Goal: Task Accomplishment & Management: Use online tool/utility

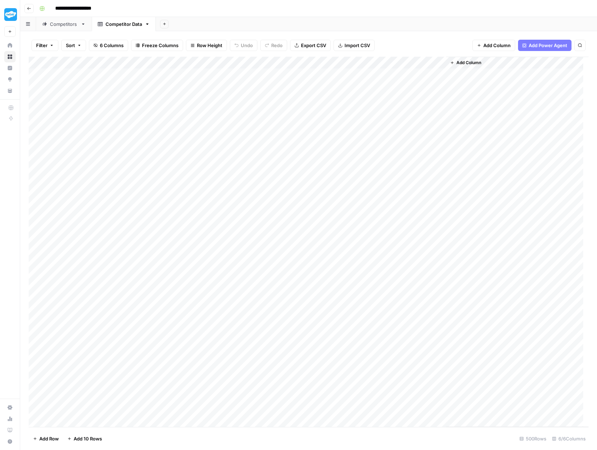
click at [67, 24] on div "Competitors" at bounding box center [64, 24] width 28 height 7
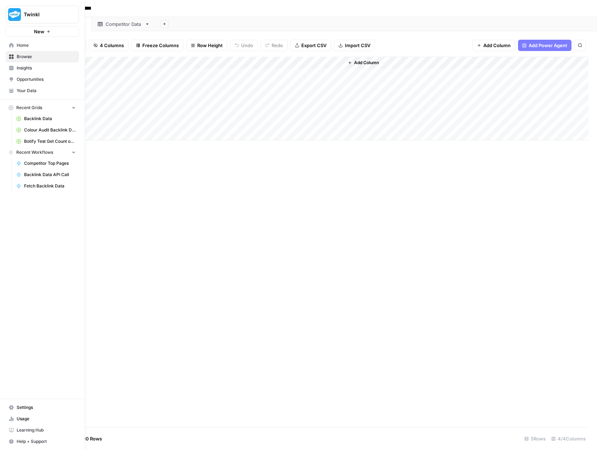
click at [23, 45] on span "Home" at bounding box center [46, 45] width 59 height 6
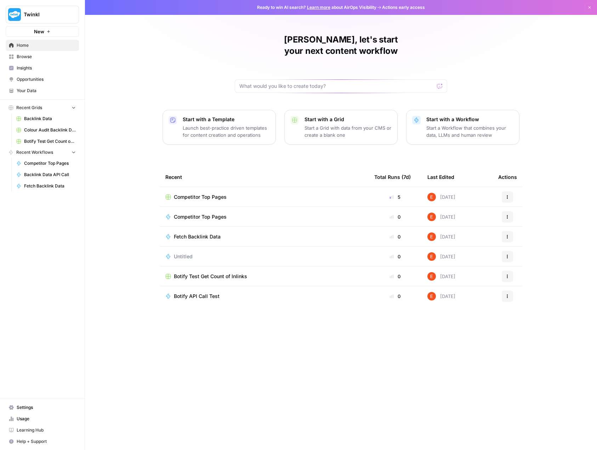
click at [29, 54] on span "Browse" at bounding box center [46, 56] width 59 height 6
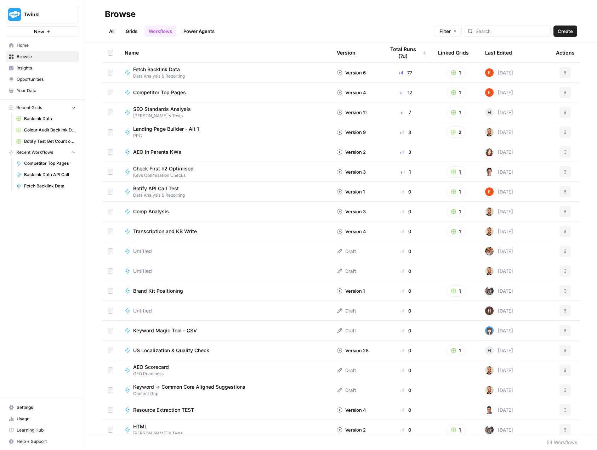
click at [102, 32] on header "Browse All Grids Workflows Power Agents Filter Create" at bounding box center [341, 21] width 512 height 43
click at [109, 32] on link "All" at bounding box center [112, 30] width 14 height 11
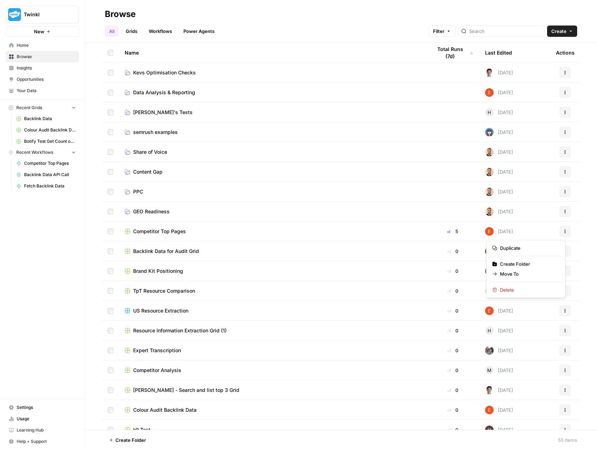
click at [559, 234] on button "Actions" at bounding box center [564, 231] width 11 height 11
click at [536, 274] on span "Move To" at bounding box center [528, 273] width 57 height 7
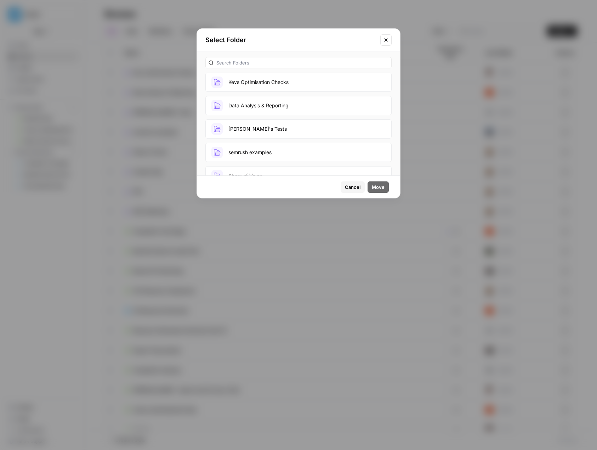
click at [281, 100] on button "Data Analysis & Reporting" at bounding box center [298, 105] width 186 height 19
click at [379, 190] on span "Move" at bounding box center [378, 186] width 13 height 7
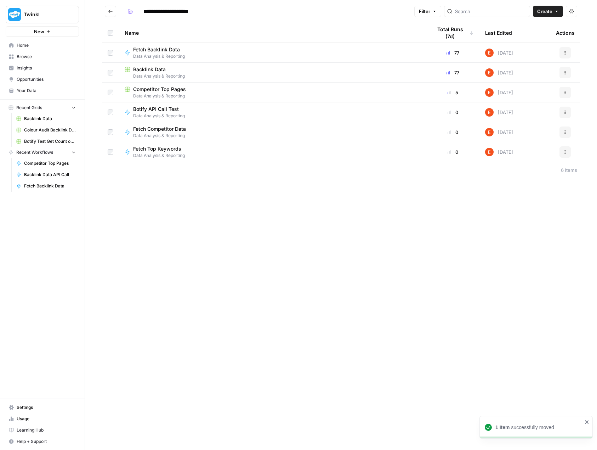
click at [112, 9] on icon "Go back" at bounding box center [110, 11] width 5 height 5
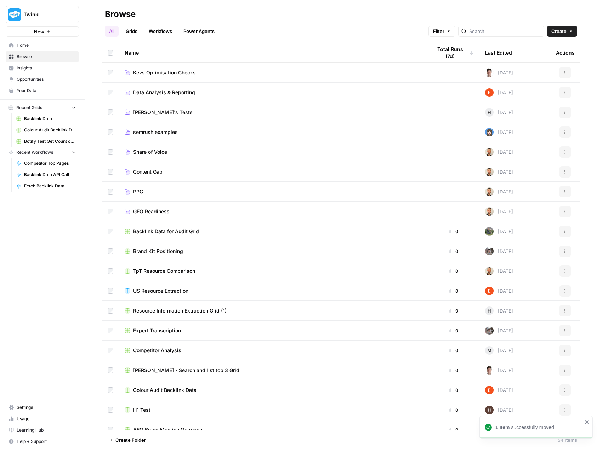
click at [199, 231] on div "Backlink Data for Audit Grid" at bounding box center [273, 231] width 296 height 7
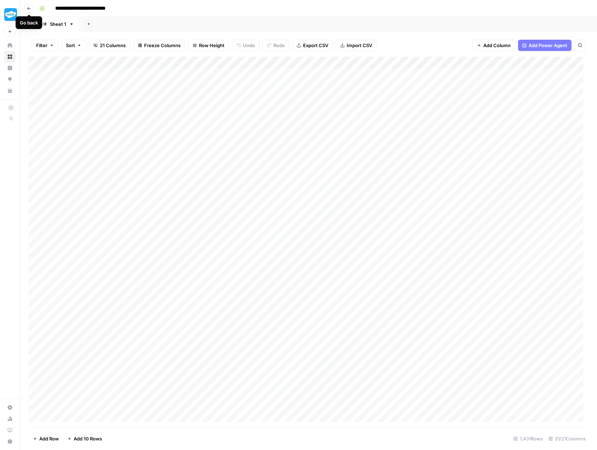
click at [28, 5] on button "Go back" at bounding box center [28, 8] width 9 height 9
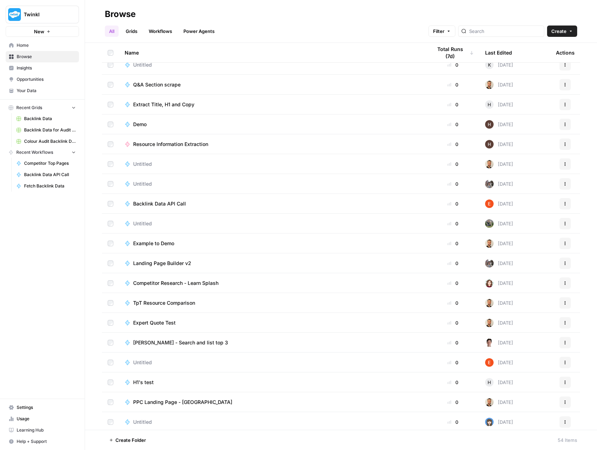
scroll to position [704, 0]
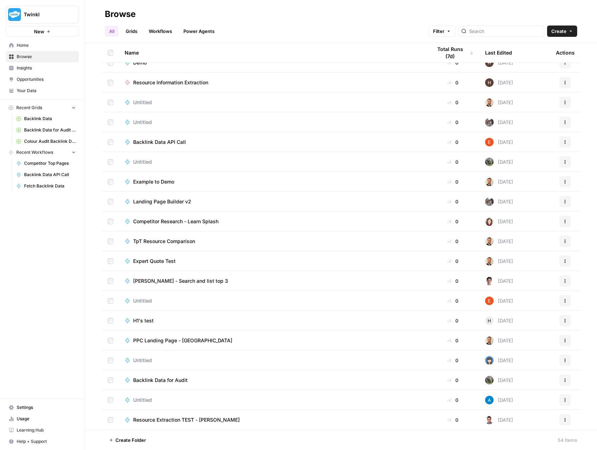
click at [563, 143] on icon "button" at bounding box center [565, 142] width 4 height 4
click at [521, 237] on span "Move To" at bounding box center [528, 239] width 57 height 7
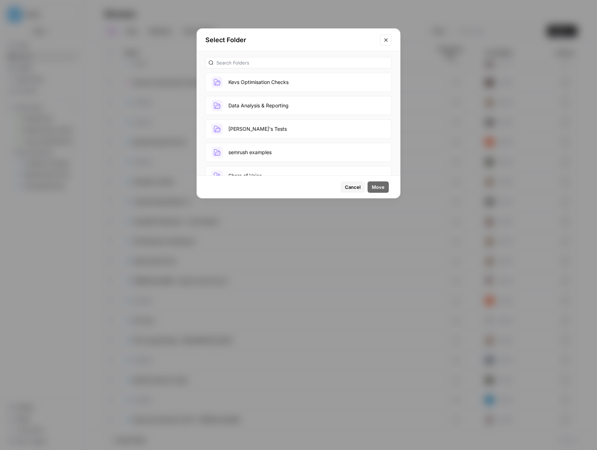
click at [274, 108] on button "Data Analysis & Reporting" at bounding box center [298, 105] width 186 height 19
click at [383, 187] on span "Move" at bounding box center [378, 186] width 13 height 7
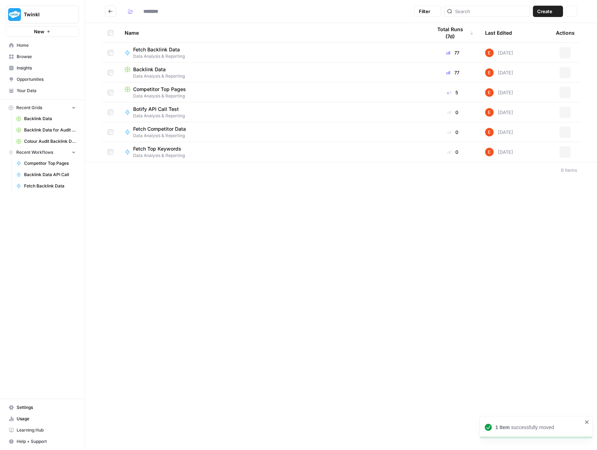
type input "**********"
click at [38, 30] on span "New" at bounding box center [39, 31] width 10 height 7
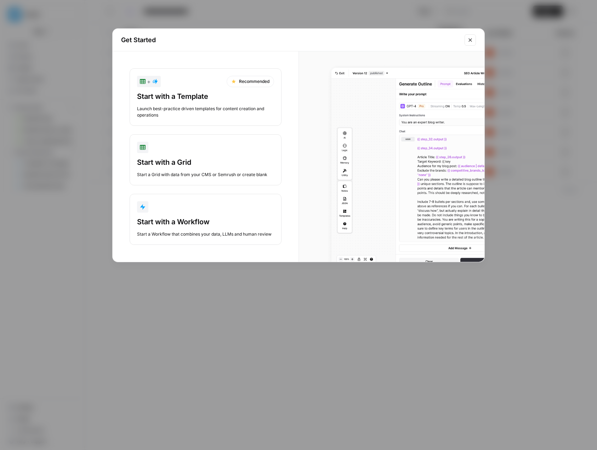
click at [203, 228] on div "Start with a Workflow Start a Workflow that combines your data, LLMs and human …" at bounding box center [205, 227] width 137 height 21
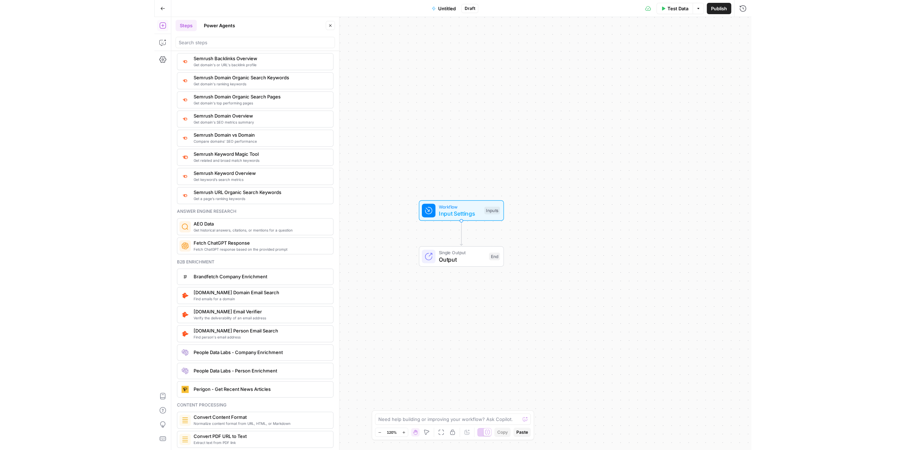
scroll to position [763, 0]
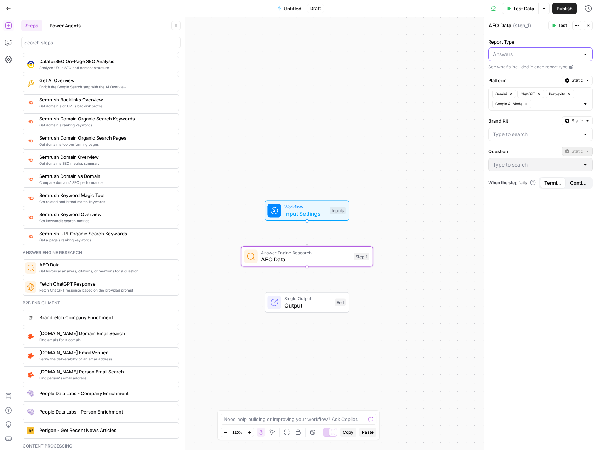
click at [520, 52] on input "Report Type" at bounding box center [536, 54] width 87 height 7
click at [507, 80] on span "Citations" at bounding box center [539, 81] width 90 height 7
type input "Citations"
click at [585, 55] on div at bounding box center [585, 54] width 6 height 7
click at [513, 93] on span "Mentions" at bounding box center [539, 91] width 90 height 7
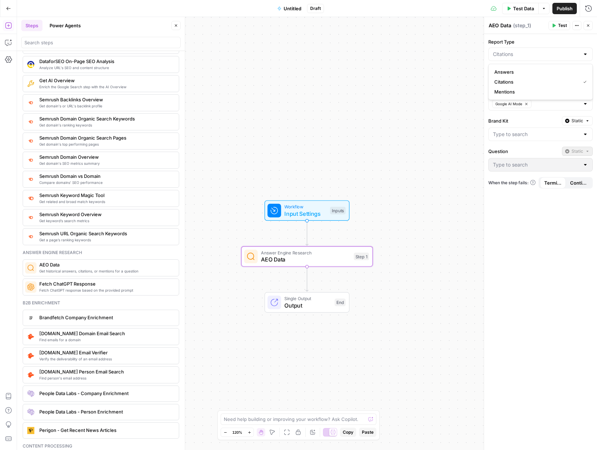
type input "Mentions"
click at [588, 54] on div "Mentions" at bounding box center [540, 53] width 104 height 13
click at [509, 79] on span "Citations" at bounding box center [539, 81] width 90 height 7
type input "Citations"
click at [572, 67] on icon at bounding box center [571, 67] width 4 height 4
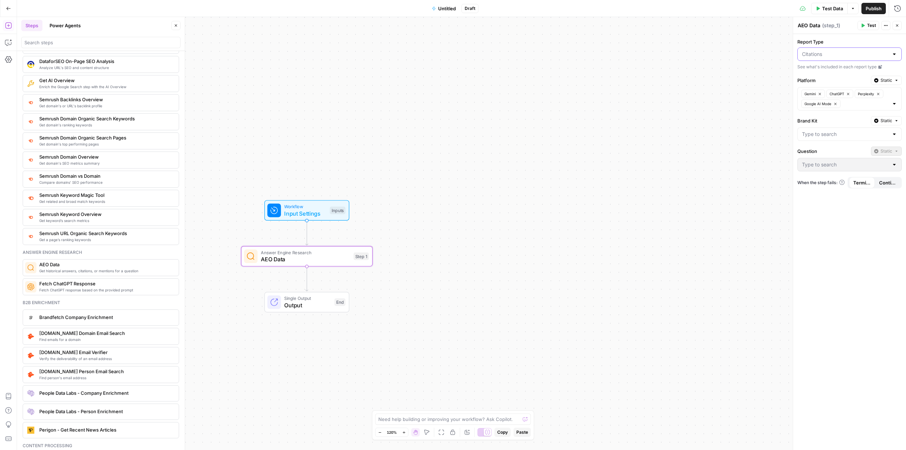
click at [597, 53] on input "Report Type" at bounding box center [845, 54] width 87 height 7
click at [597, 90] on span "Mentions" at bounding box center [849, 91] width 90 height 7
type input "Mentions"
click at [597, 121] on icon "button" at bounding box center [897, 120] width 2 height 1
click at [597, 117] on label "Brand Kit" at bounding box center [833, 120] width 71 height 7
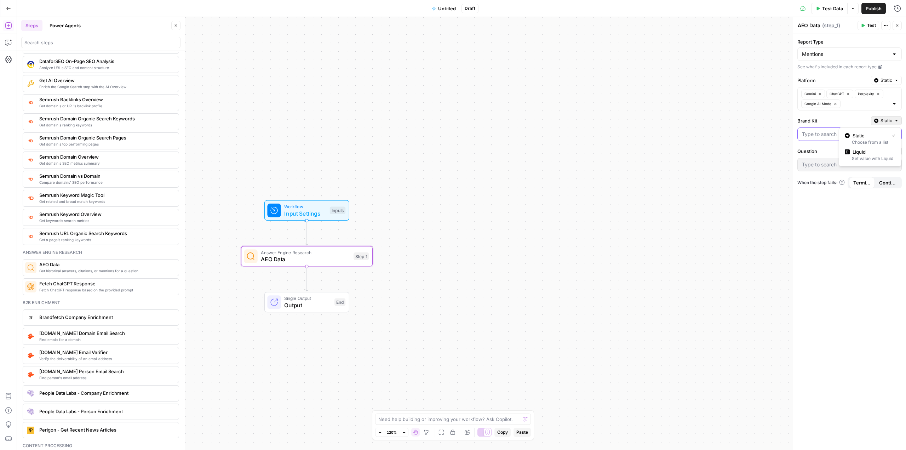
click at [597, 131] on input "Brand Kit" at bounding box center [845, 134] width 87 height 7
click at [597, 113] on div "Report Type Mentions See what's included in each report type Platform Static Ge…" at bounding box center [849, 242] width 113 height 416
click at [597, 165] on div at bounding box center [895, 164] width 6 height 7
click at [597, 132] on input "Brand Kit" at bounding box center [845, 134] width 87 height 7
click at [597, 116] on div "Report Type Mentions See what's included in each report type Platform Static Ge…" at bounding box center [849, 242] width 113 height 416
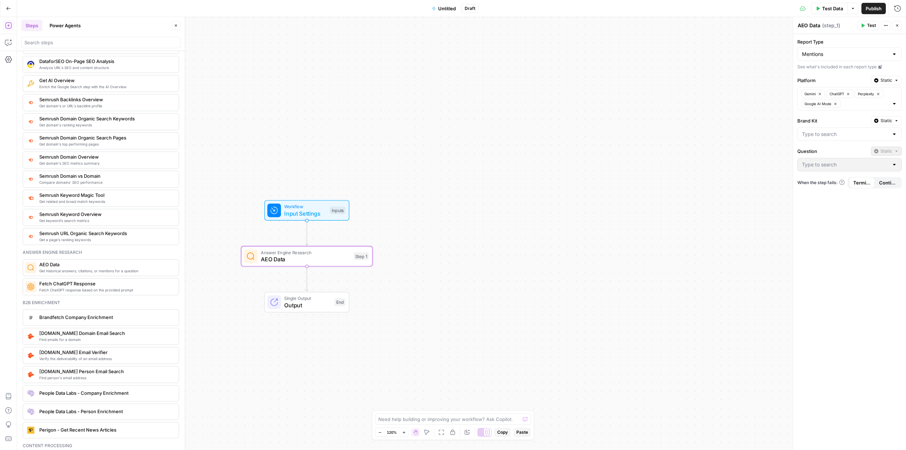
click at [298, 209] on span "Input Settings" at bounding box center [305, 213] width 42 height 8
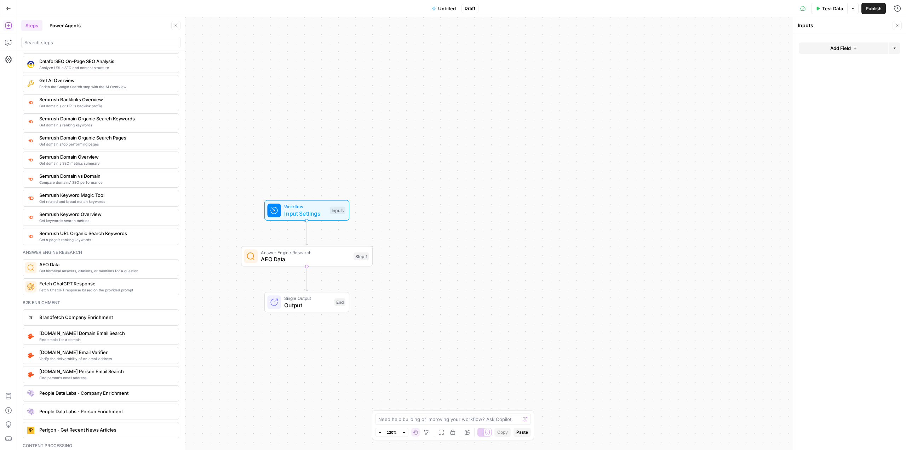
click at [597, 49] on icon "button" at bounding box center [855, 48] width 4 height 4
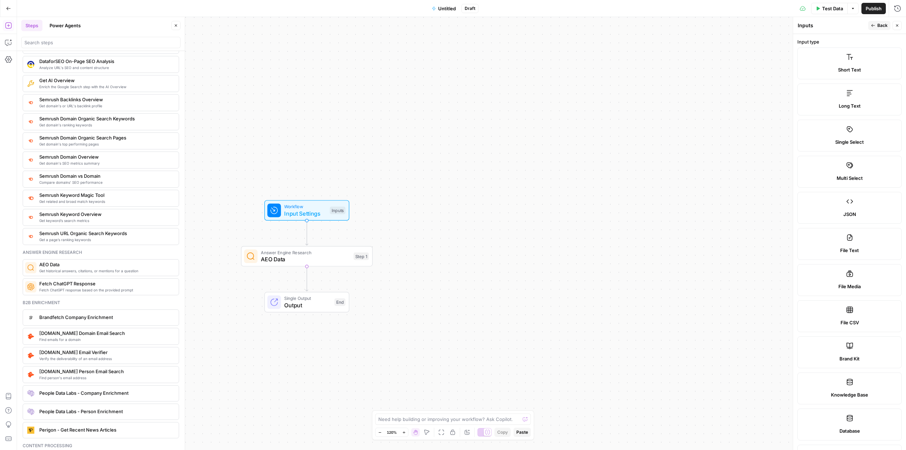
click at [597, 63] on label "Short Text" at bounding box center [850, 63] width 104 height 32
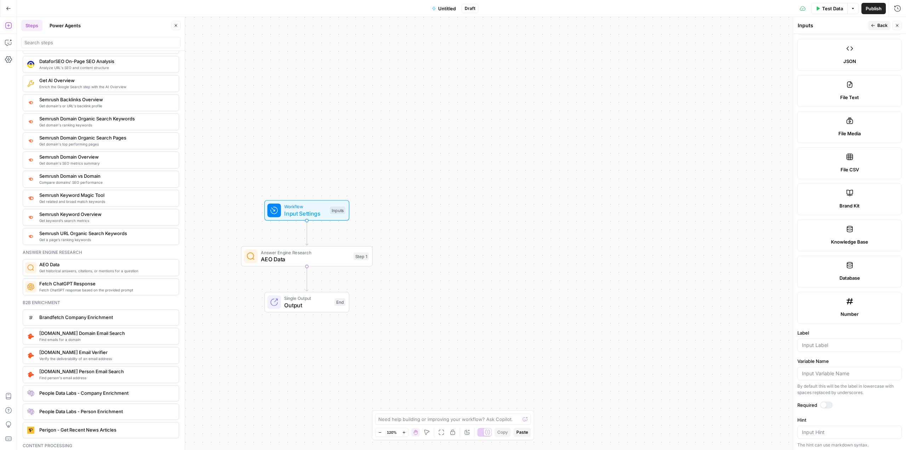
scroll to position [231, 0]
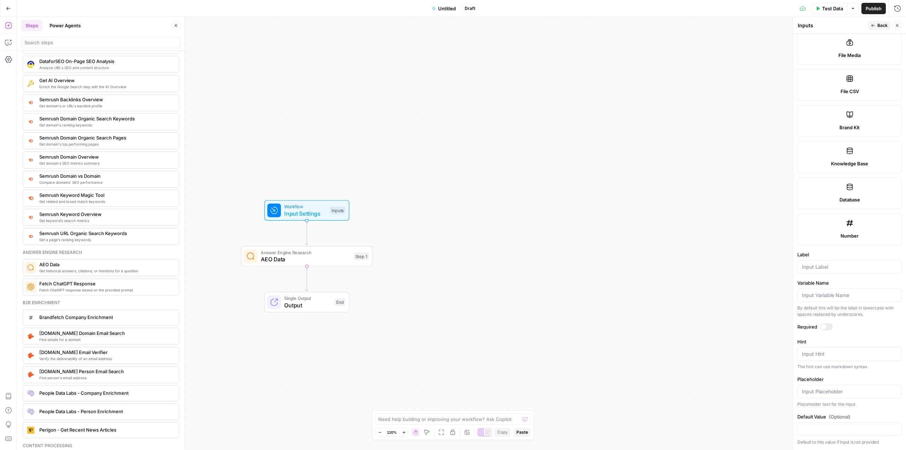
click at [597, 273] on div at bounding box center [850, 266] width 104 height 13
type input "brand_name"
click at [597, 432] on div at bounding box center [850, 428] width 104 height 13
click at [597, 429] on input "twinkl" at bounding box center [849, 429] width 95 height 7
type input "Twinkl"
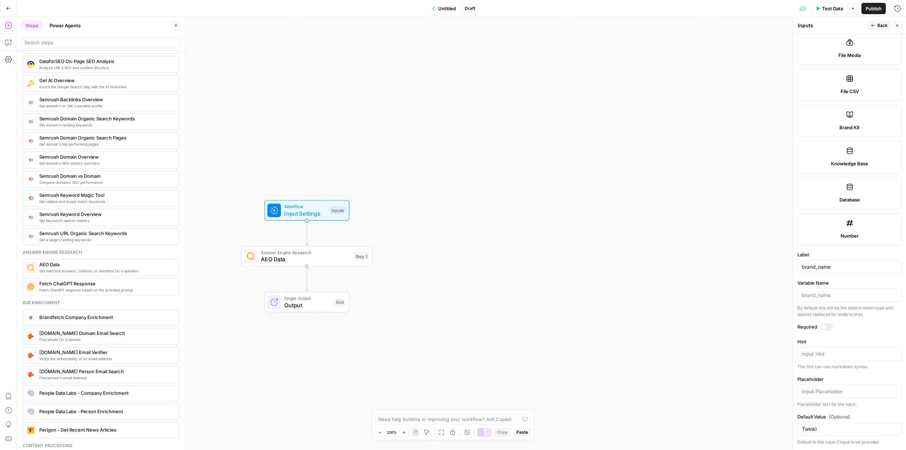
click at [597, 400] on div "Placeholder Placeholder text for the input." at bounding box center [850, 392] width 104 height 32
click at [597, 26] on button "Close" at bounding box center [897, 25] width 9 height 9
click at [312, 212] on span "Input Settings" at bounding box center [305, 213] width 42 height 8
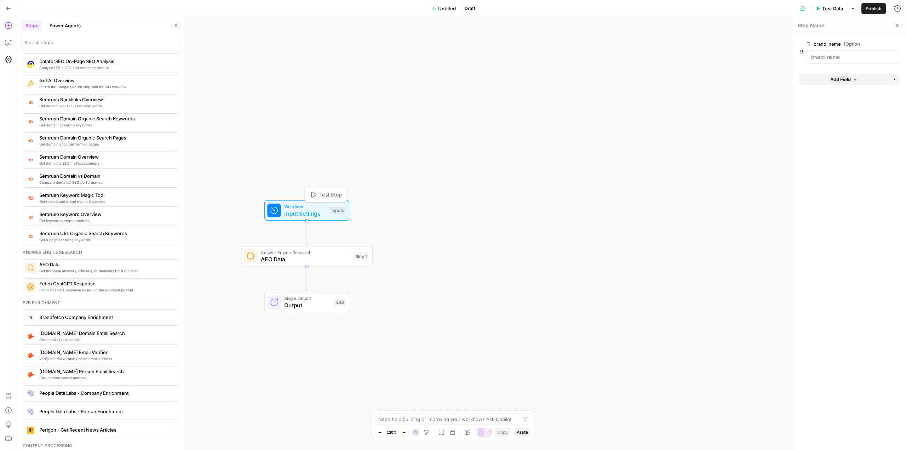
click at [324, 192] on span "Test Step" at bounding box center [330, 195] width 23 height 8
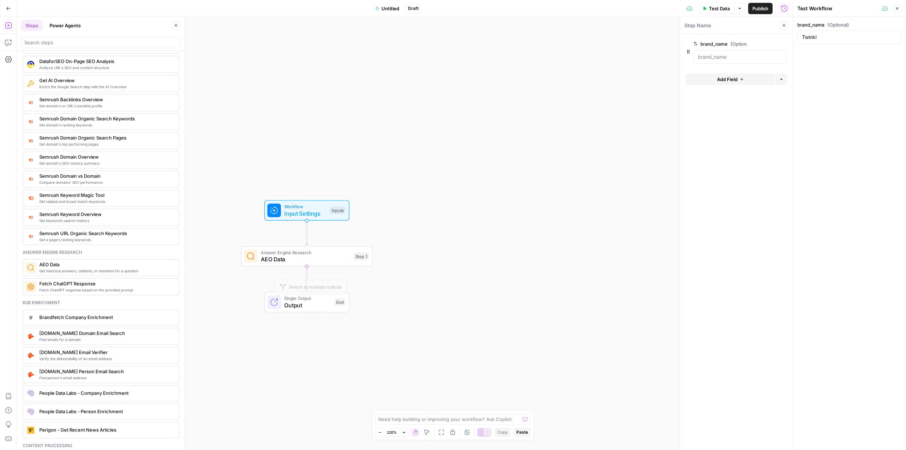
drag, startPoint x: 320, startPoint y: 257, endPoint x: 434, endPoint y: 277, distance: 115.0
click at [321, 257] on span "AEO Data" at bounding box center [305, 259] width 89 height 8
type textarea "AEO Data"
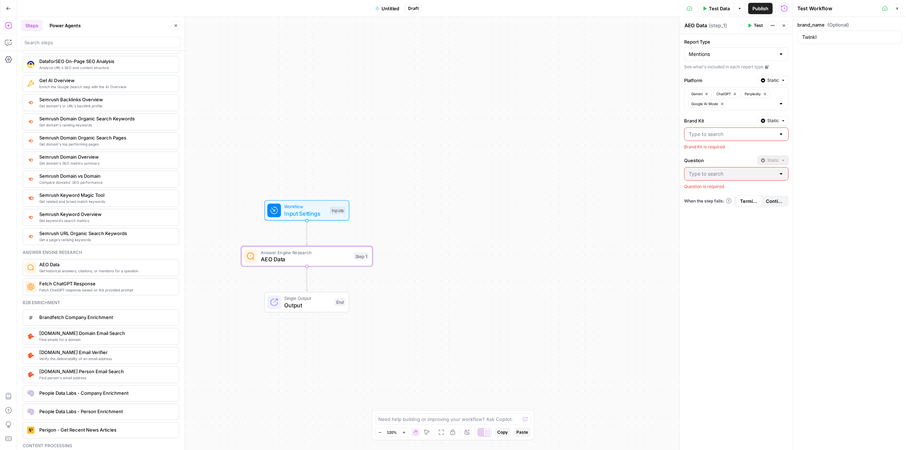
click at [597, 133] on div at bounding box center [782, 134] width 6 height 7
click at [597, 159] on span "Twinkl [GEOGRAPHIC_DATA]" at bounding box center [735, 161] width 90 height 7
type input "Twinkl [GEOGRAPHIC_DATA]"
click at [597, 56] on input "Report Type" at bounding box center [732, 54] width 87 height 7
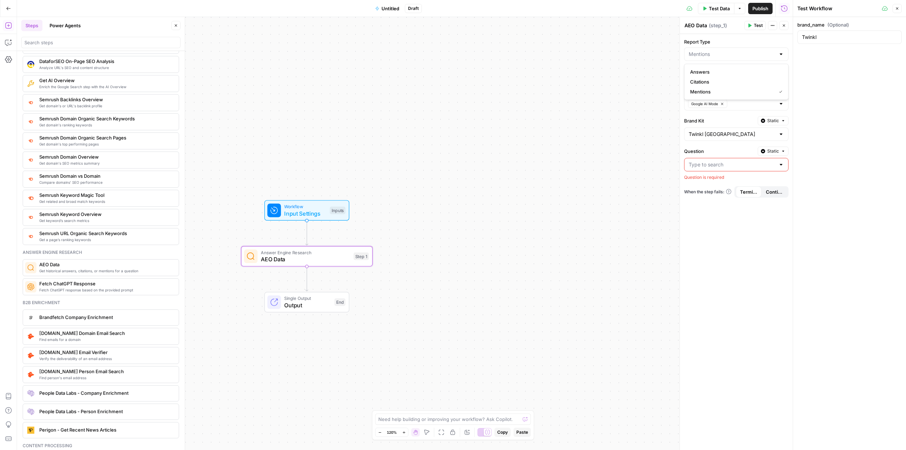
type input "Mentions"
click at [597, 68] on div "brand_name (Optional) Twinkl" at bounding box center [849, 233] width 113 height 433
click at [597, 168] on div at bounding box center [782, 164] width 6 height 7
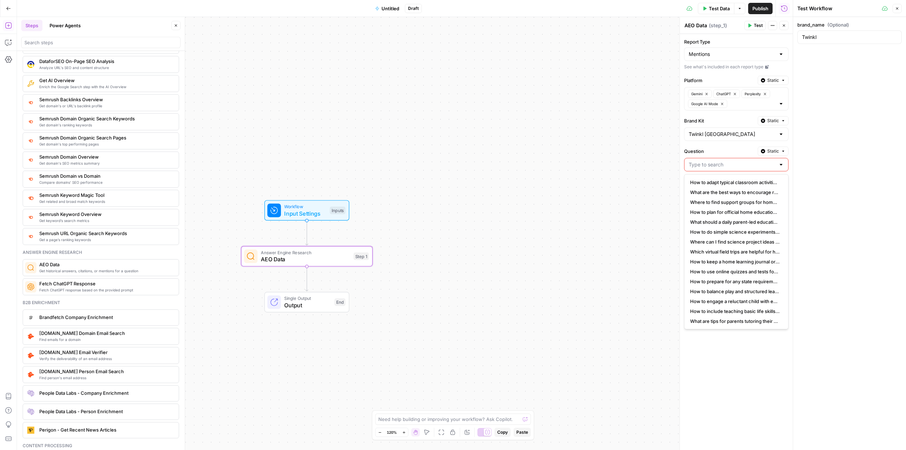
click at [597, 153] on div "brand_name (Optional) Twinkl" at bounding box center [849, 233] width 113 height 433
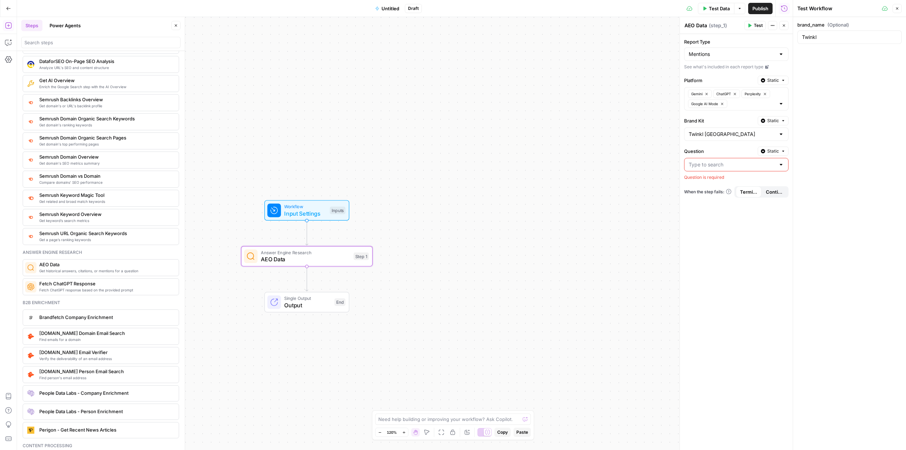
click at [597, 165] on input "Question" at bounding box center [732, 164] width 87 height 7
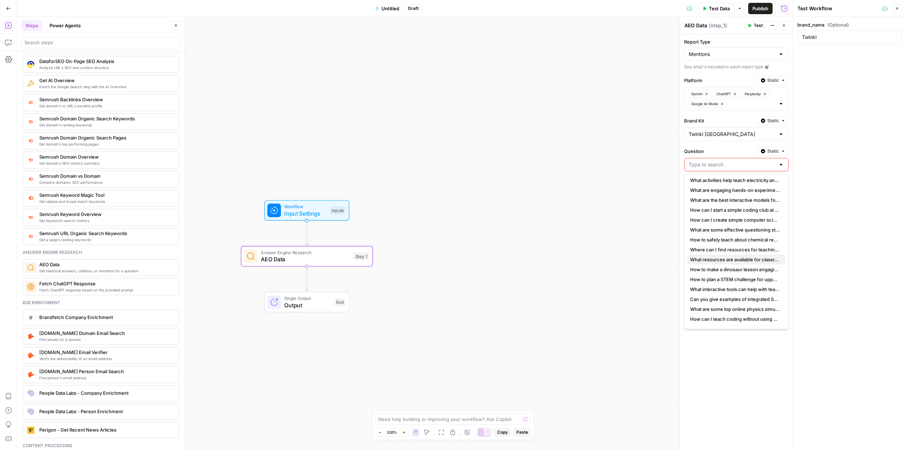
scroll to position [673, 0]
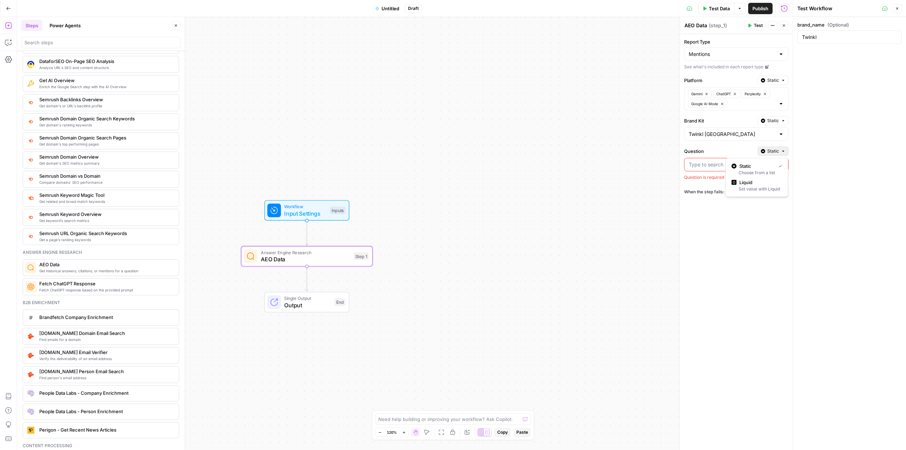
click at [597, 152] on icon "button" at bounding box center [783, 151] width 4 height 4
click at [597, 223] on div "Report Type Mentions See what's included in each report type Platform Static Ge…" at bounding box center [736, 242] width 113 height 416
click at [597, 153] on span "Static" at bounding box center [774, 151] width 12 height 6
drag, startPoint x: 759, startPoint y: 188, endPoint x: 708, endPoint y: 184, distance: 51.2
click at [597, 188] on div "Set value with Liquid" at bounding box center [757, 189] width 51 height 6
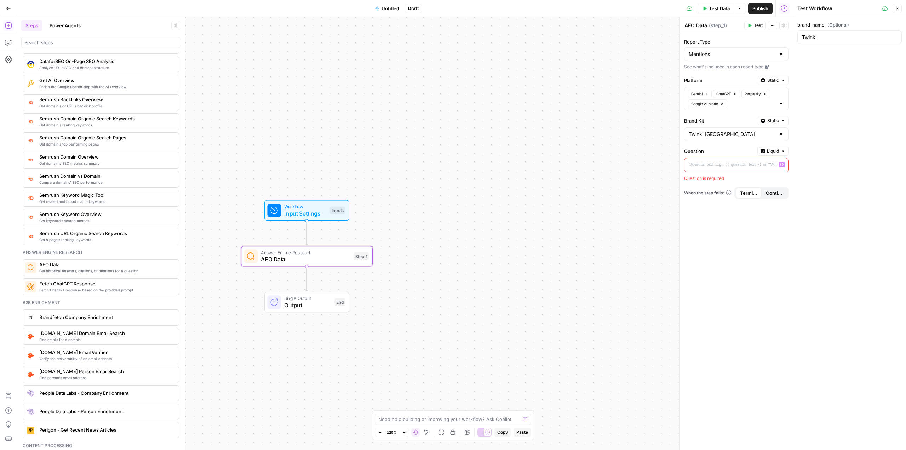
click at [597, 168] on div at bounding box center [731, 165] width 92 height 14
click at [597, 165] on button "Variables Menu" at bounding box center [782, 165] width 6 height 6
click at [597, 247] on div "Report Type Mentions See what's included in each report type Platform Static Ge…" at bounding box center [736, 242] width 113 height 416
click at [323, 211] on span "Input Settings" at bounding box center [305, 213] width 42 height 8
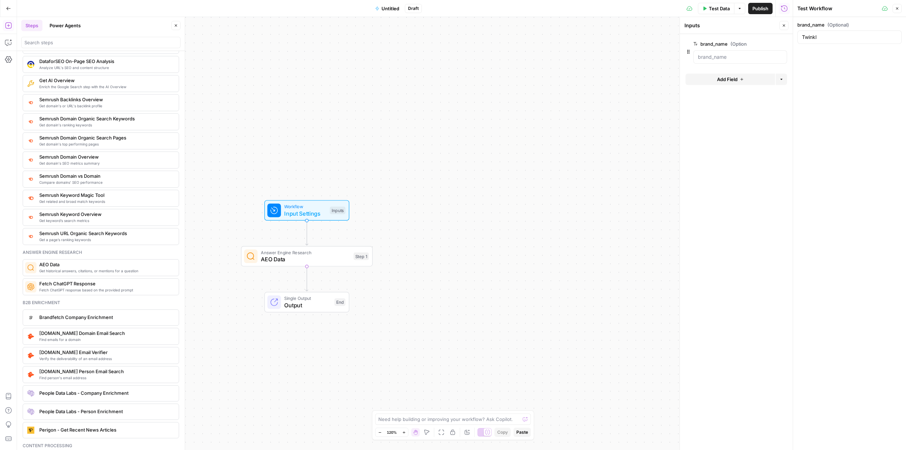
click at [597, 80] on span "Add Field" at bounding box center [727, 79] width 21 height 7
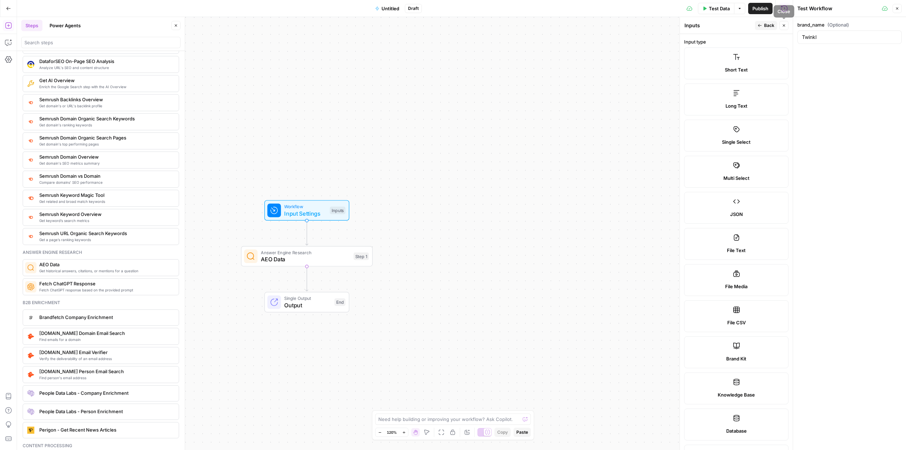
click at [597, 24] on button "Close" at bounding box center [784, 25] width 9 height 9
click at [315, 210] on span "Input Settings" at bounding box center [305, 213] width 42 height 8
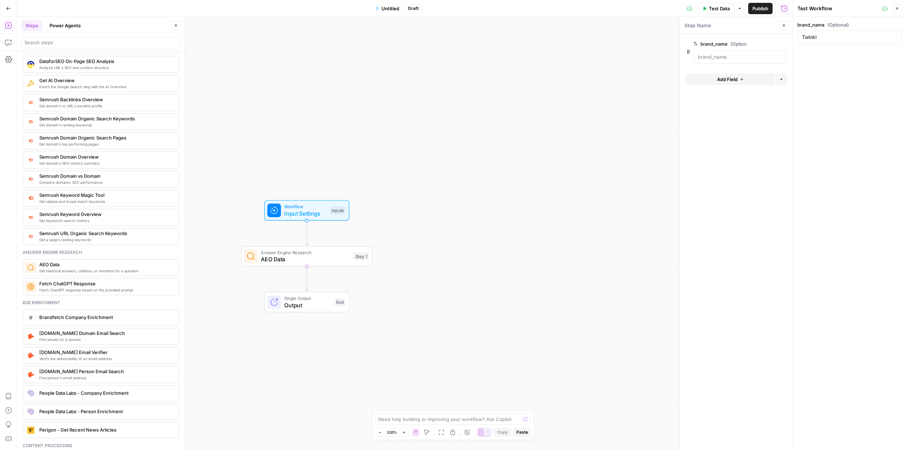
click at [314, 258] on span "AEO Data" at bounding box center [305, 259] width 89 height 8
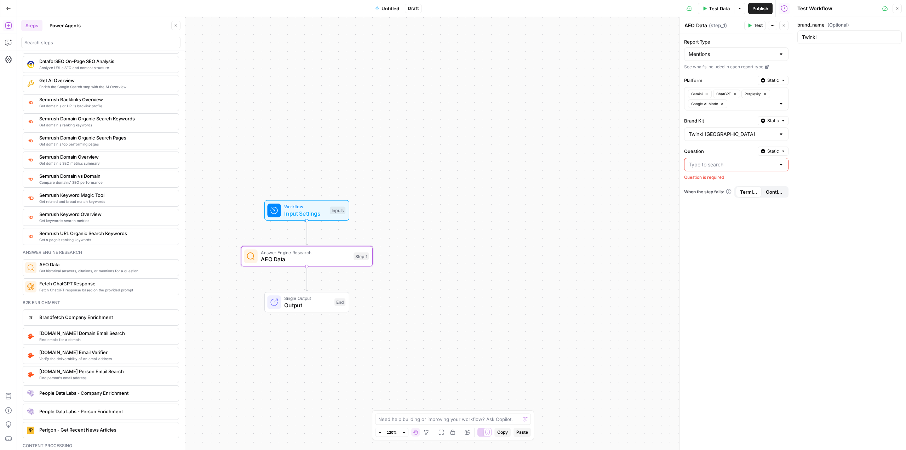
click at [597, 79] on icon "button" at bounding box center [783, 80] width 4 height 4
click at [597, 114] on span "Liquid" at bounding box center [760, 111] width 40 height 7
click at [597, 79] on span "Liquid" at bounding box center [773, 80] width 12 height 6
click at [597, 93] on span "Static" at bounding box center [756, 95] width 45 height 7
click at [311, 210] on span "Input Settings" at bounding box center [305, 213] width 42 height 8
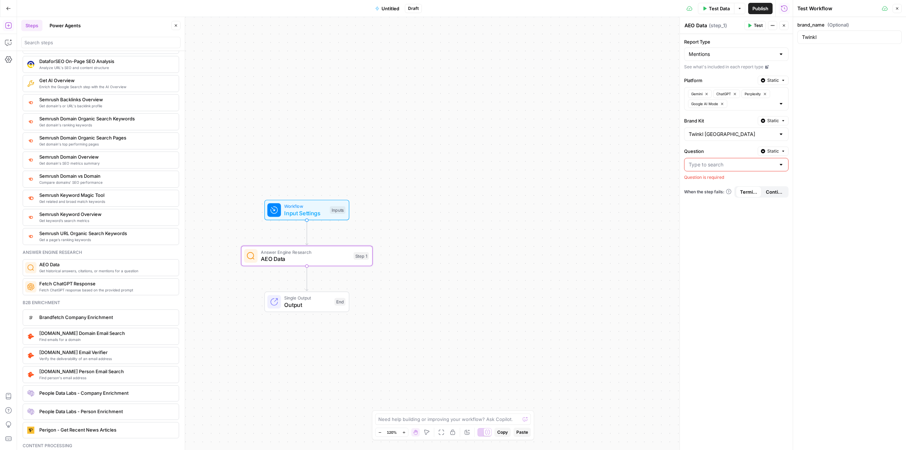
click at [312, 212] on span "Input Settings" at bounding box center [305, 213] width 42 height 8
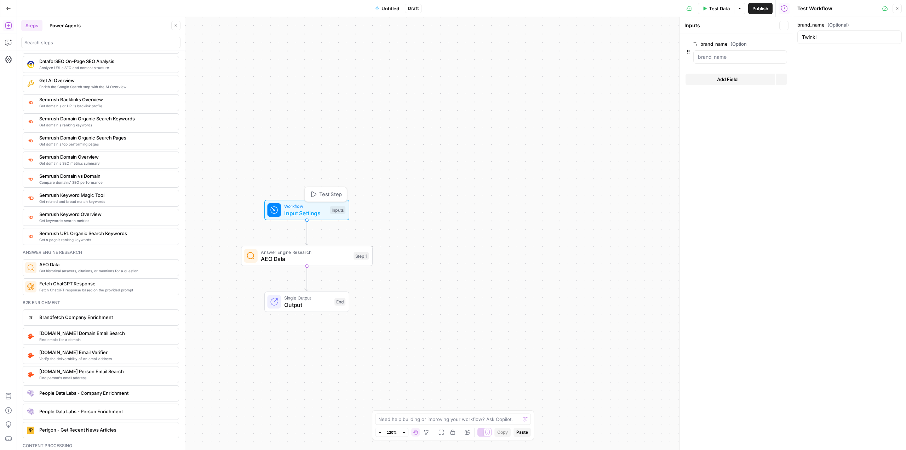
click at [312, 212] on span "Input Settings" at bounding box center [305, 213] width 42 height 8
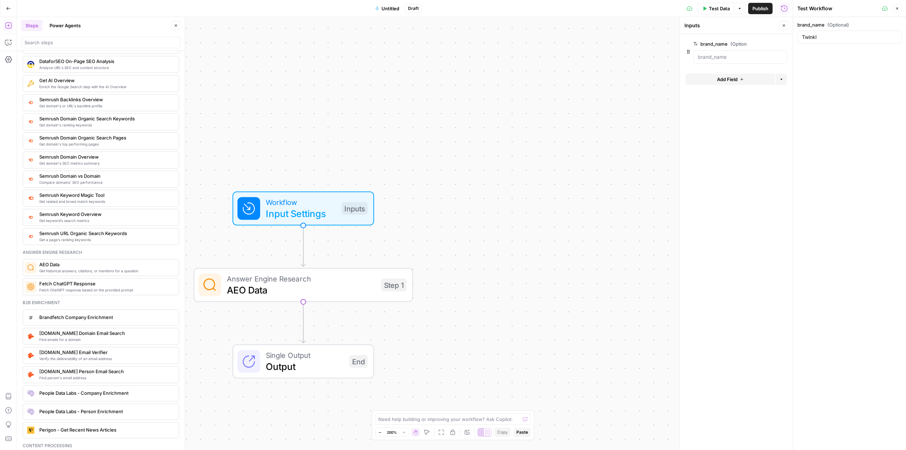
click at [597, 75] on button "Add Field" at bounding box center [731, 79] width 90 height 11
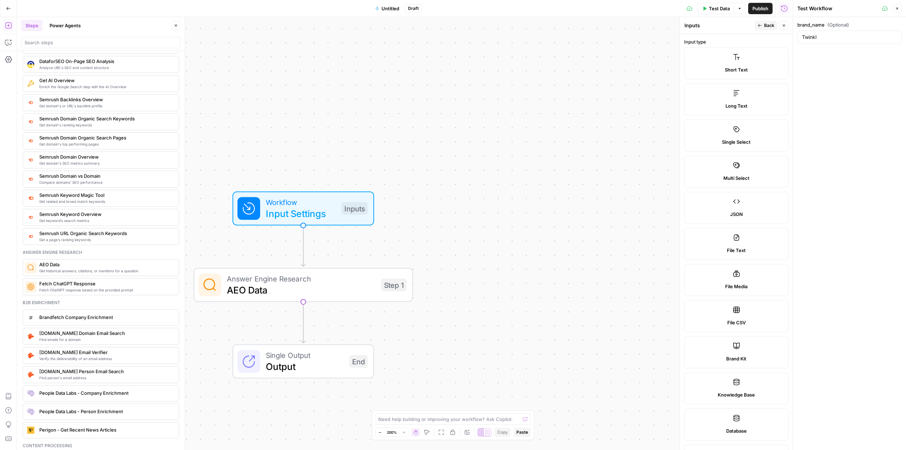
click at [329, 213] on span "Input Settings" at bounding box center [301, 213] width 70 height 14
click at [597, 169] on label "Multi Select" at bounding box center [736, 172] width 104 height 32
click at [597, 139] on span "Single Select" at bounding box center [736, 141] width 29 height 7
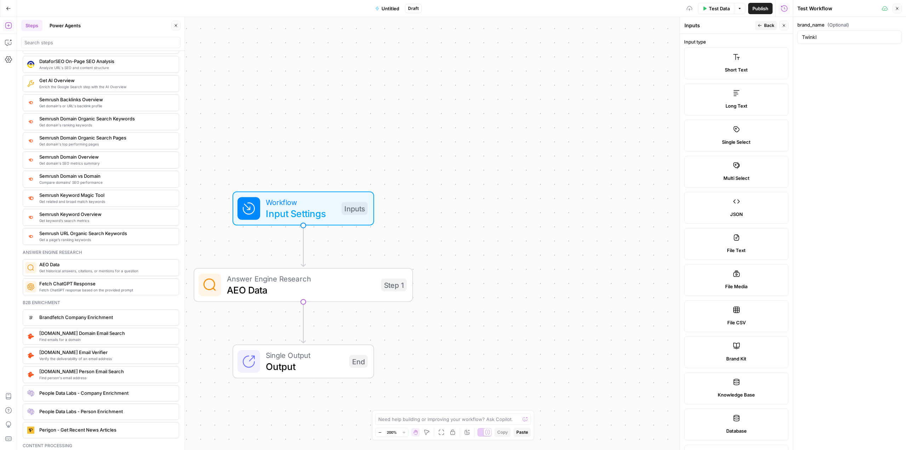
click at [597, 139] on span "Single Select" at bounding box center [736, 141] width 29 height 7
click at [597, 126] on label "Single Select" at bounding box center [736, 136] width 104 height 32
click at [597, 25] on span "Back" at bounding box center [769, 25] width 10 height 6
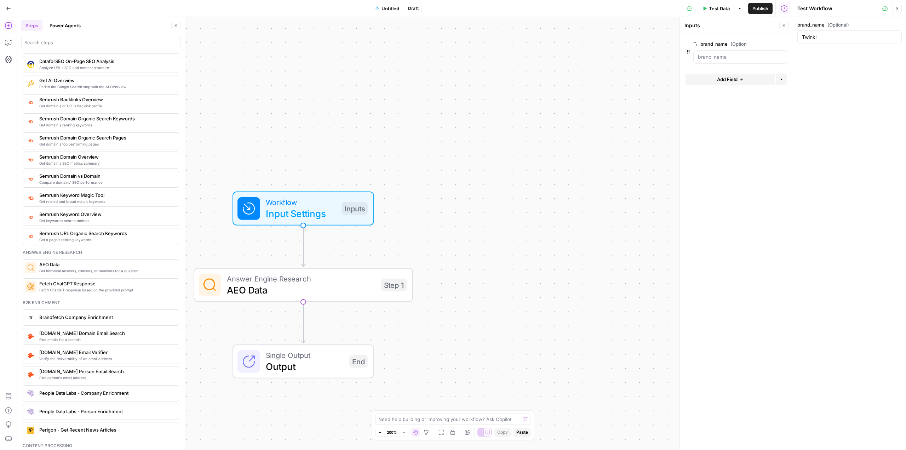
click at [597, 44] on icon "button" at bounding box center [783, 44] width 4 height 4
click at [597, 47] on button "Add Field" at bounding box center [731, 47] width 90 height 11
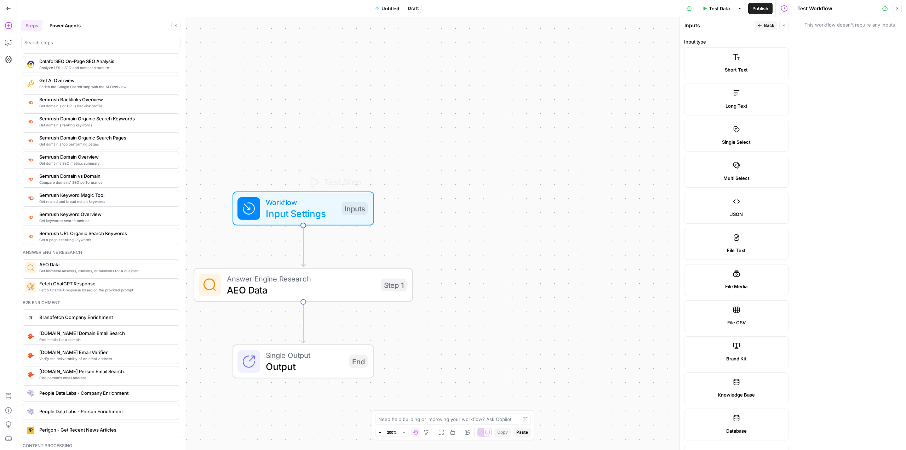
click at [335, 286] on span "AEO Data" at bounding box center [301, 290] width 149 height 14
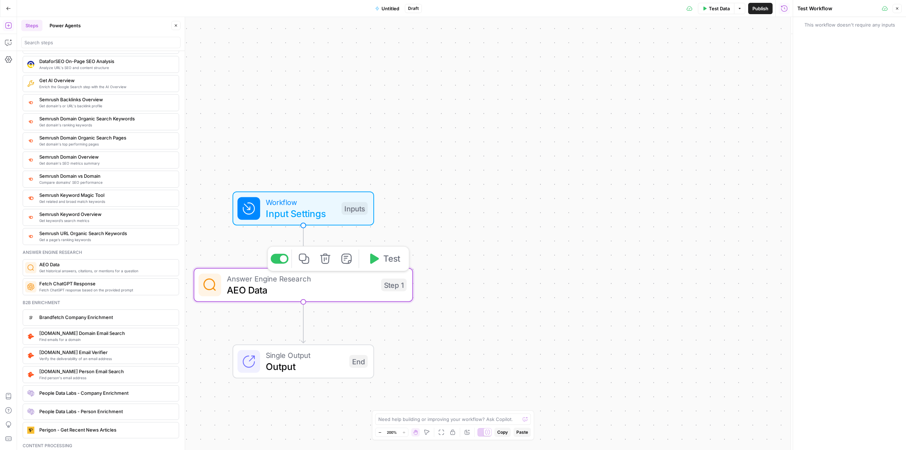
type textarea "AEO Data"
click at [597, 53] on input "Report Type" at bounding box center [732, 54] width 87 height 7
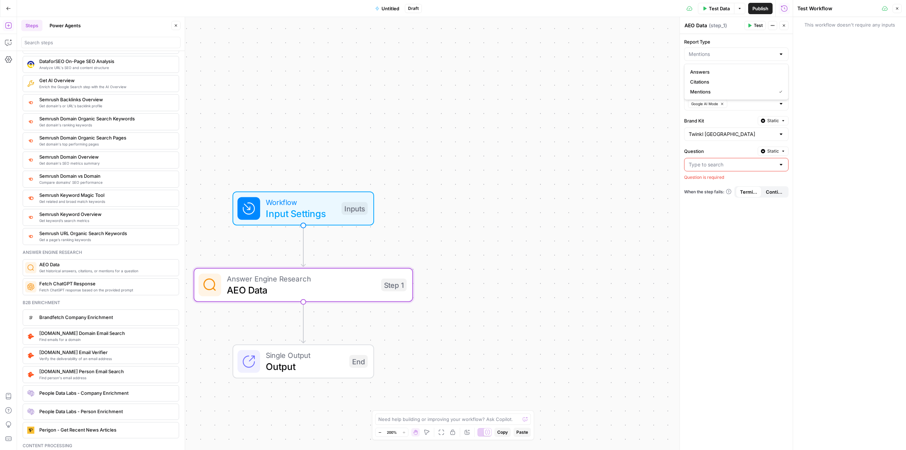
type input "Mentions"
click at [597, 118] on label "Brand Kit" at bounding box center [719, 120] width 71 height 7
click at [597, 131] on input "Twinkl [GEOGRAPHIC_DATA]" at bounding box center [732, 134] width 87 height 7
type input "Twinkl [GEOGRAPHIC_DATA]"
click at [324, 211] on span "Input Settings" at bounding box center [301, 213] width 70 height 14
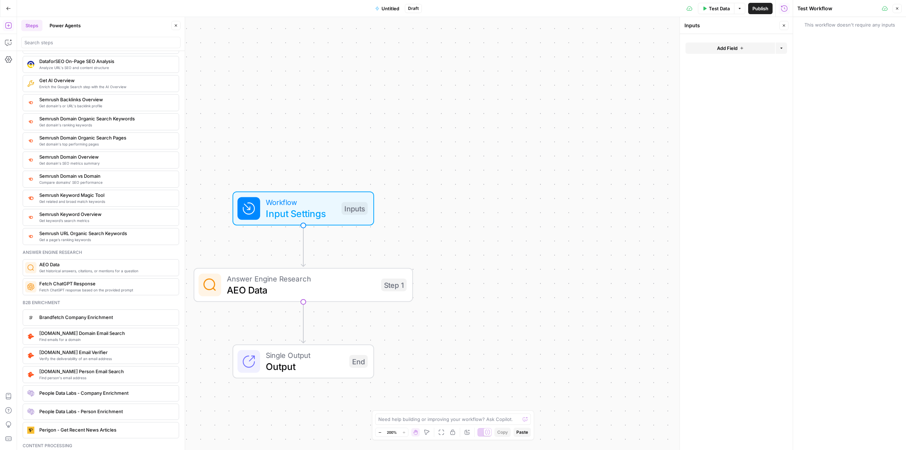
click at [597, 23] on button "Close" at bounding box center [784, 25] width 9 height 9
click at [296, 207] on span "Input Settings" at bounding box center [301, 213] width 70 height 14
click at [338, 280] on span "Answer Engine Research" at bounding box center [301, 278] width 149 height 11
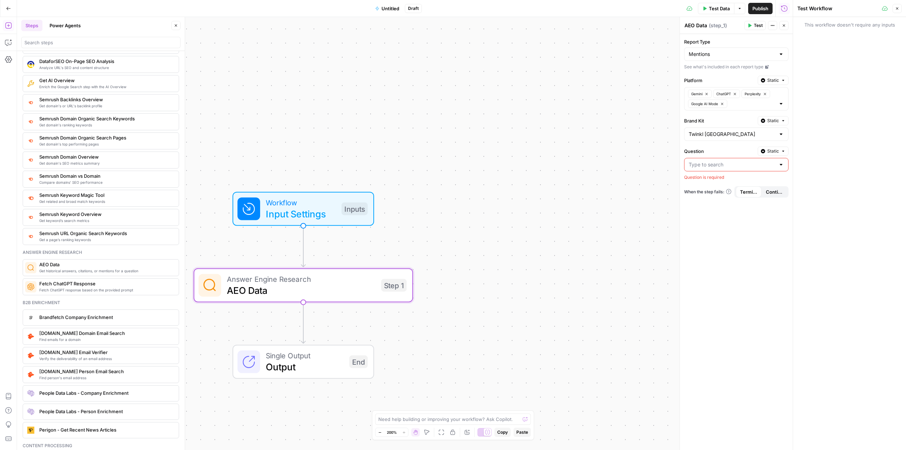
click at [597, 81] on span "Static" at bounding box center [774, 80] width 12 height 6
click at [597, 96] on div "Workflow Input Settings Inputs Answer Engine Research AEO Data Step 1 Single Ou…" at bounding box center [405, 233] width 776 height 433
click at [597, 103] on span "Google AI Mode" at bounding box center [704, 104] width 27 height 6
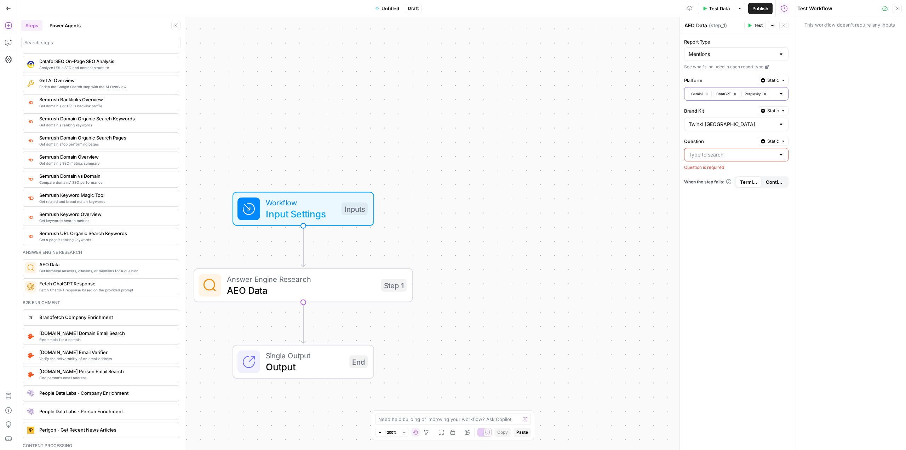
click at [597, 93] on icon "button" at bounding box center [765, 94] width 2 height 2
click at [597, 95] on icon "button" at bounding box center [735, 94] width 4 height 4
click at [597, 95] on icon "button" at bounding box center [707, 94] width 4 height 4
click at [597, 80] on icon "button" at bounding box center [783, 80] width 4 height 4
click at [597, 111] on span "Liquid" at bounding box center [760, 111] width 40 height 7
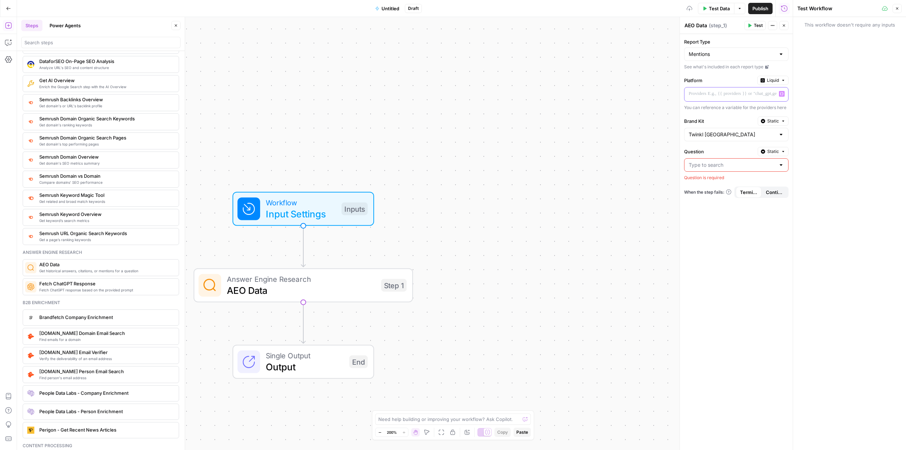
click at [597, 91] on p at bounding box center [731, 93] width 84 height 7
drag, startPoint x: 723, startPoint y: 95, endPoint x: 746, endPoint y: 95, distance: 23.0
click at [597, 95] on p at bounding box center [731, 93] width 84 height 7
click at [597, 94] on p at bounding box center [731, 93] width 84 height 7
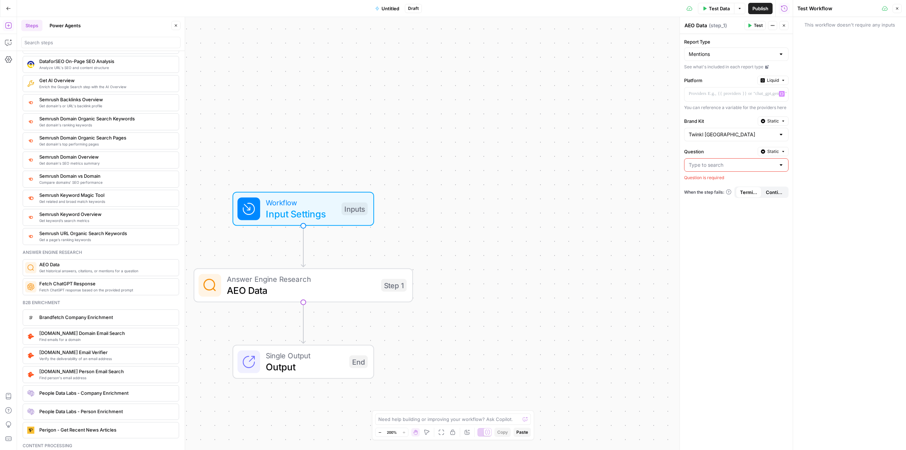
click at [597, 80] on span "Liquid" at bounding box center [773, 80] width 12 height 6
click at [597, 98] on span "Static" at bounding box center [756, 95] width 45 height 7
click at [315, 206] on span "Workflow" at bounding box center [301, 202] width 70 height 11
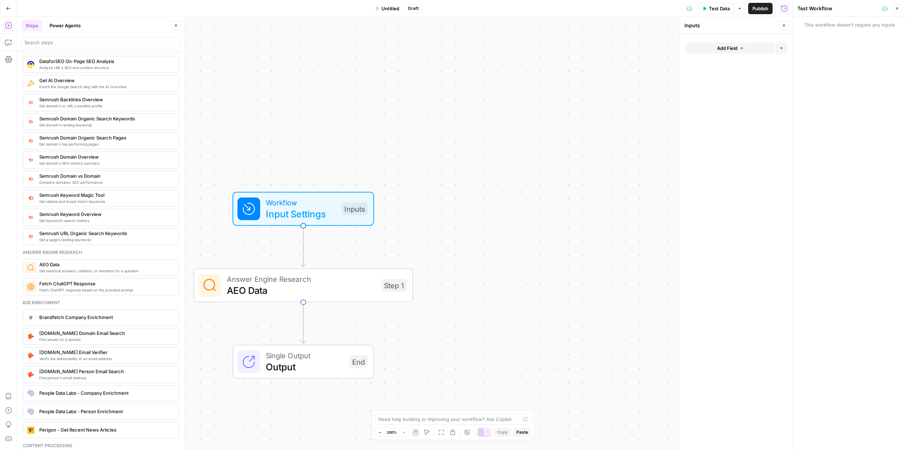
click at [597, 47] on button "Add Field" at bounding box center [731, 47] width 90 height 11
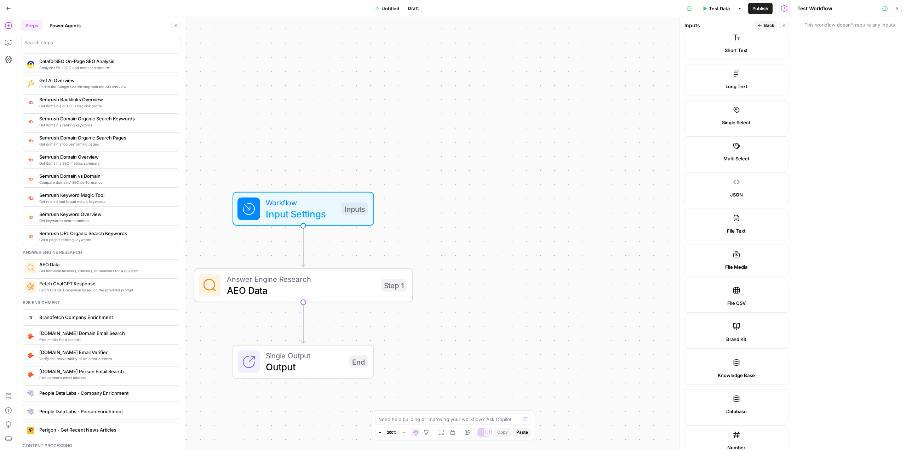
scroll to position [19, 0]
click at [331, 293] on span "AEO Data" at bounding box center [301, 290] width 149 height 14
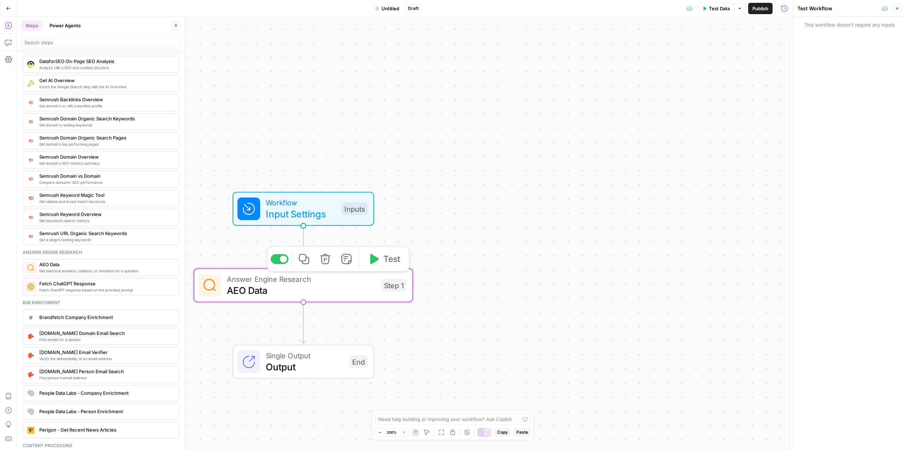
type textarea "AEO Data"
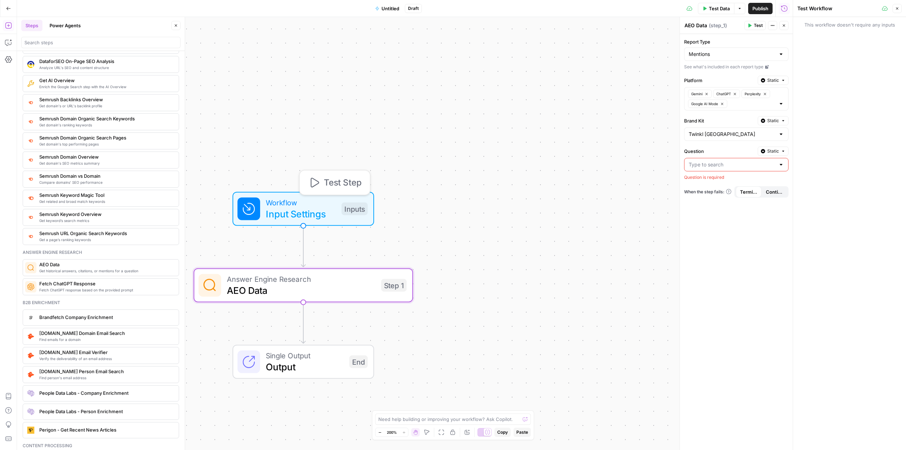
click at [331, 207] on span "Input Settings" at bounding box center [301, 214] width 70 height 14
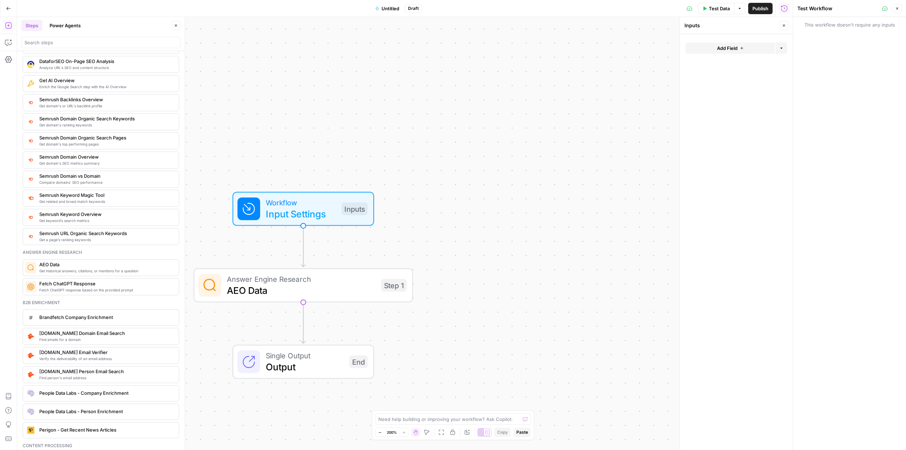
click at [597, 49] on button "Add Field" at bounding box center [731, 47] width 90 height 11
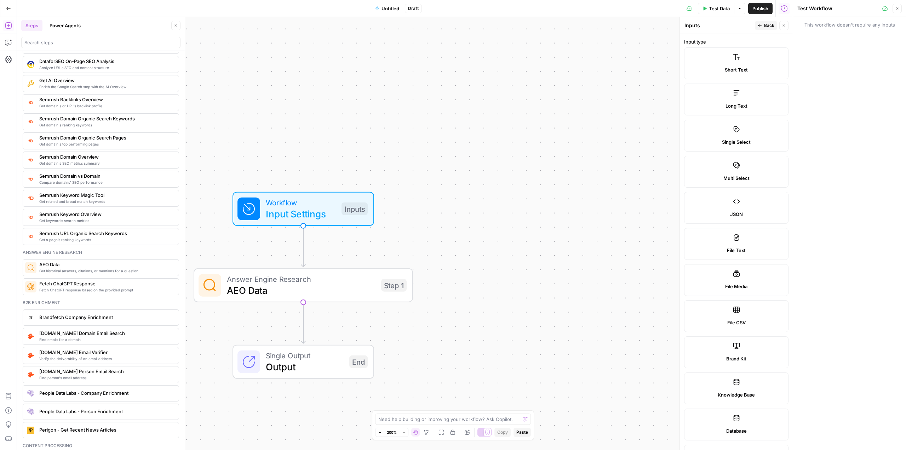
click at [597, 54] on label "Short Text" at bounding box center [736, 63] width 104 height 32
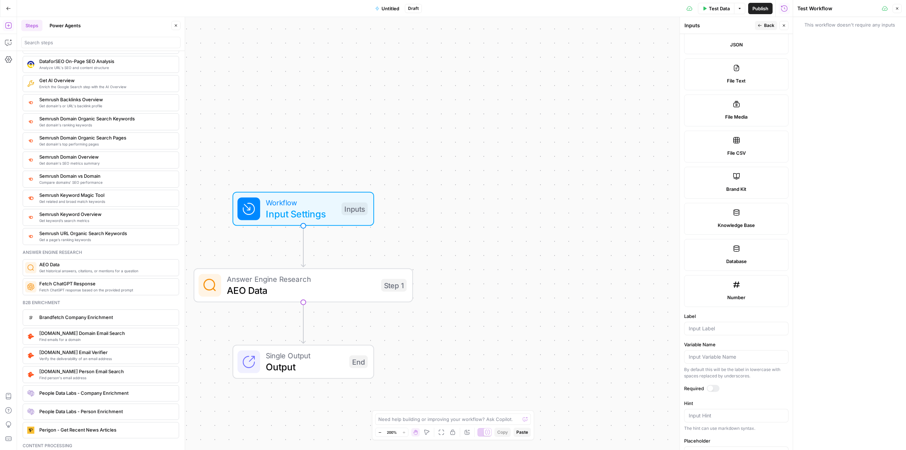
scroll to position [231, 0]
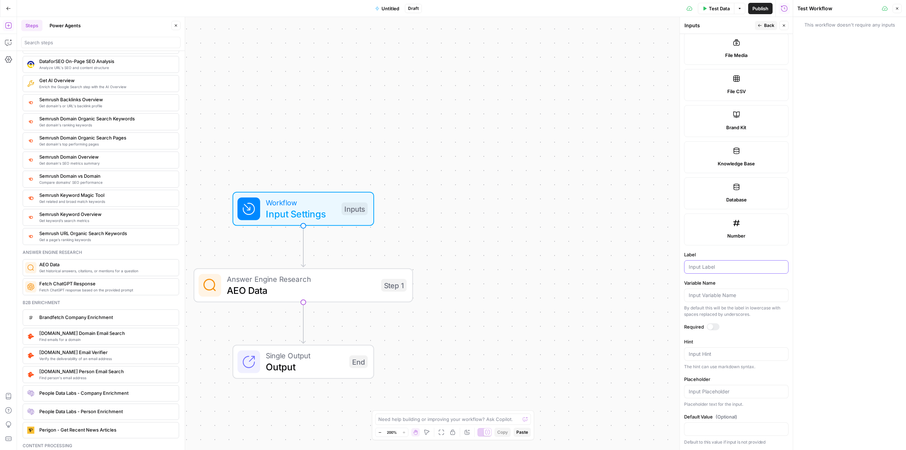
click at [597, 266] on input "Label" at bounding box center [736, 266] width 95 height 7
type input "platform"
click at [597, 433] on div at bounding box center [736, 428] width 104 height 13
click at [325, 298] on div "Answer Engine Research AEO Data Step 1 Copy step Delete step Add Note Test" at bounding box center [304, 285] width 220 height 34
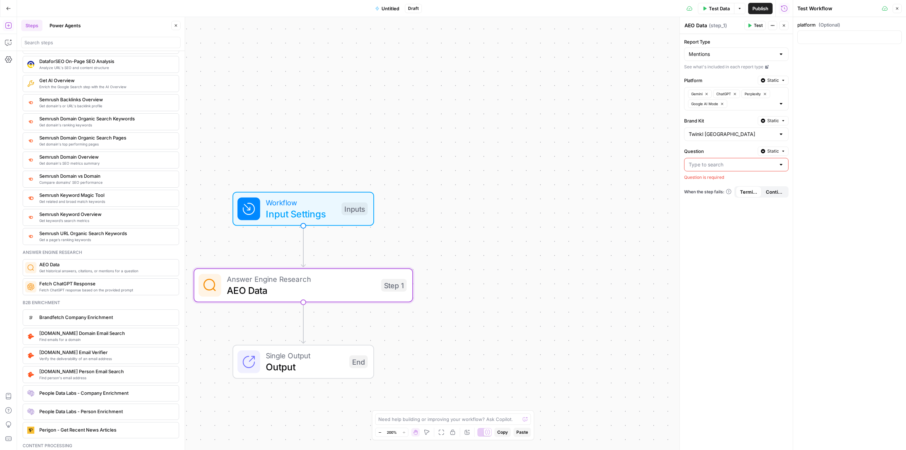
click at [597, 102] on div "Gemini ChatGPT Perplexity Google AI Mode" at bounding box center [736, 98] width 104 height 23
click at [597, 82] on span "Static" at bounding box center [774, 80] width 12 height 6
click at [597, 118] on div "Set value with Liquid" at bounding box center [757, 118] width 51 height 6
click at [356, 291] on span "AEO Data" at bounding box center [301, 290] width 149 height 14
click at [309, 209] on span "Input Settings" at bounding box center [301, 214] width 70 height 14
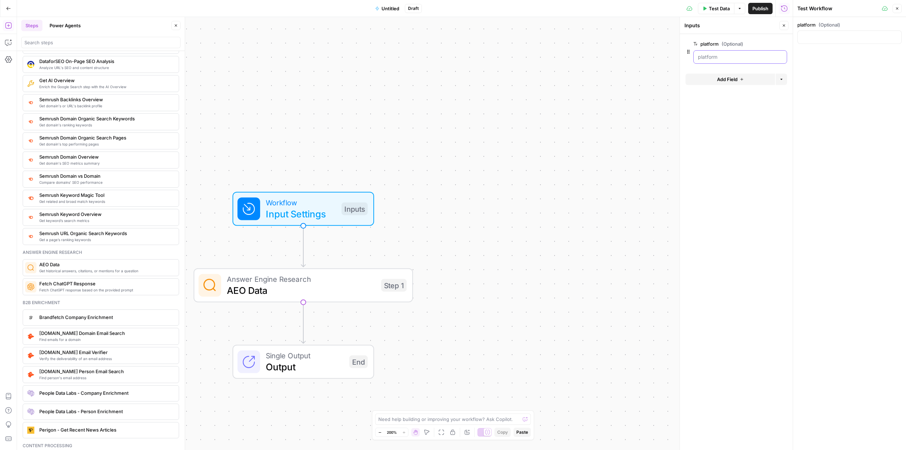
click at [597, 60] on input "platform (Optional)" at bounding box center [740, 56] width 85 height 7
click at [597, 45] on span "edit field" at bounding box center [761, 44] width 16 height 6
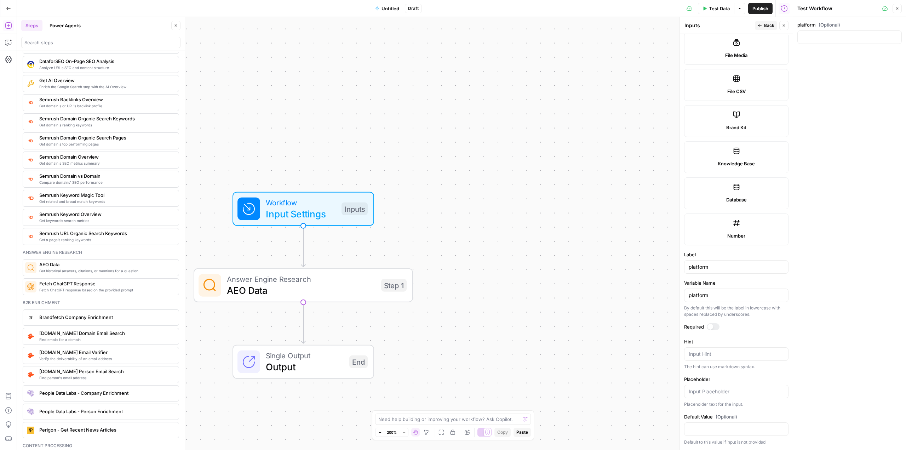
click at [597, 326] on div at bounding box center [711, 327] width 6 height 6
click at [597, 424] on div at bounding box center [736, 428] width 104 height 13
type input "chat_gpt"
click at [597, 413] on label "Default Value" at bounding box center [736, 416] width 104 height 7
click at [597, 426] on input "chat_gpt" at bounding box center [736, 429] width 95 height 7
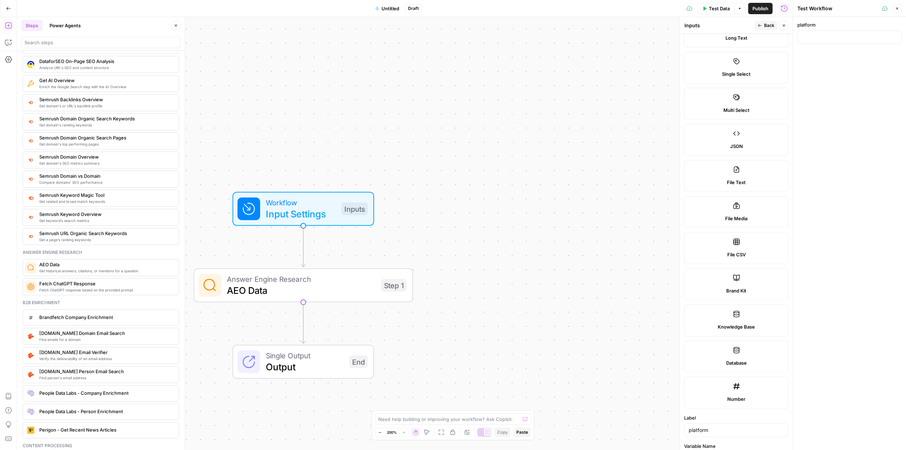
scroll to position [54, 0]
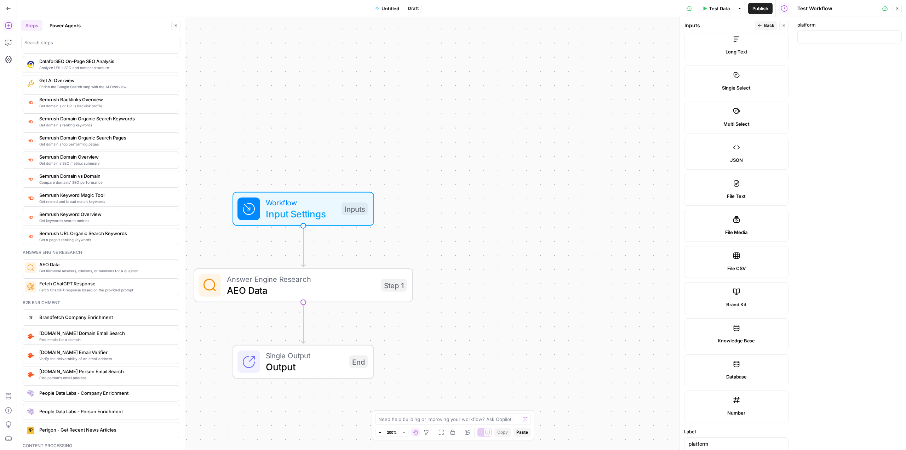
click at [597, 28] on span "Back" at bounding box center [769, 25] width 10 height 6
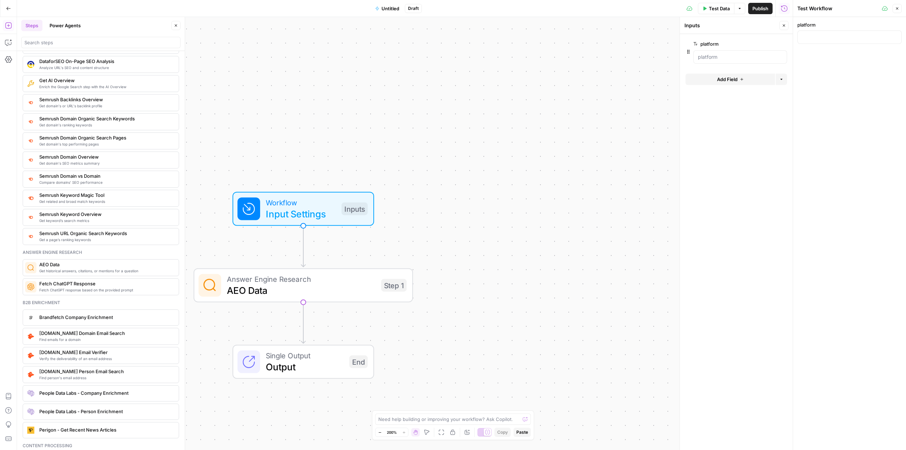
click at [597, 80] on span "Add Field" at bounding box center [727, 79] width 21 height 7
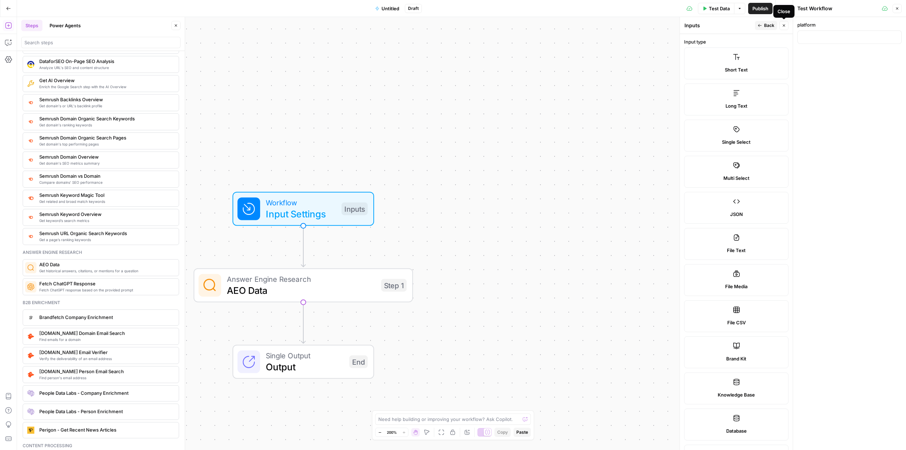
click at [597, 28] on button "Close" at bounding box center [784, 25] width 9 height 9
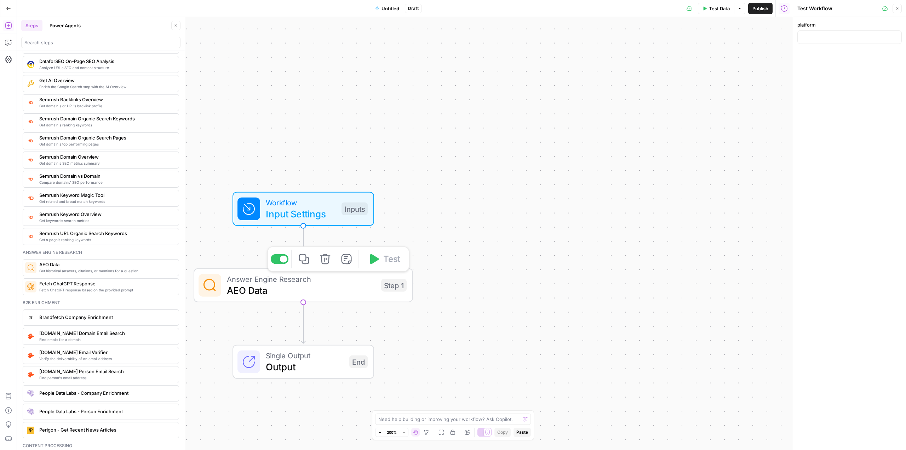
click at [308, 290] on span "AEO Data" at bounding box center [301, 290] width 149 height 14
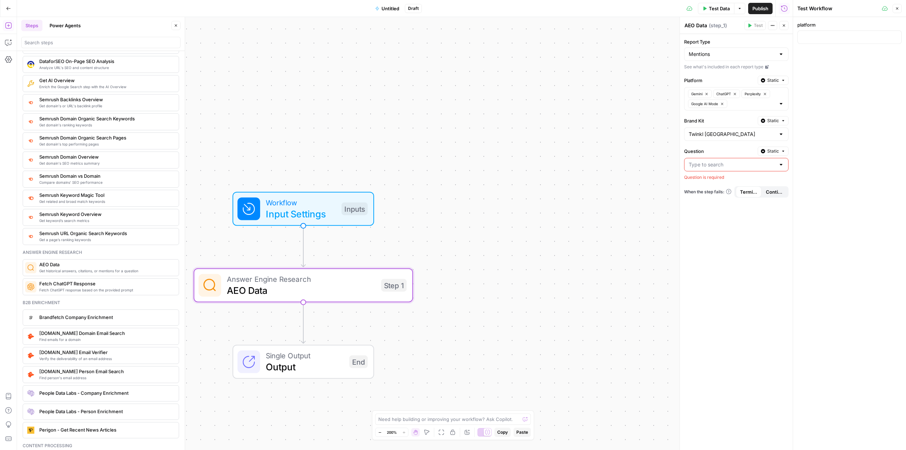
click at [597, 82] on span "Static" at bounding box center [774, 80] width 12 height 6
click at [597, 121] on div "Set value with Liquid" at bounding box center [757, 118] width 51 height 6
drag, startPoint x: 689, startPoint y: 93, endPoint x: 906, endPoint y: 107, distance: 217.8
click at [597, 107] on body "Twinkl New Home Browse Insights Opportunities Your Data Recent Grids Backlink D…" at bounding box center [453, 225] width 906 height 450
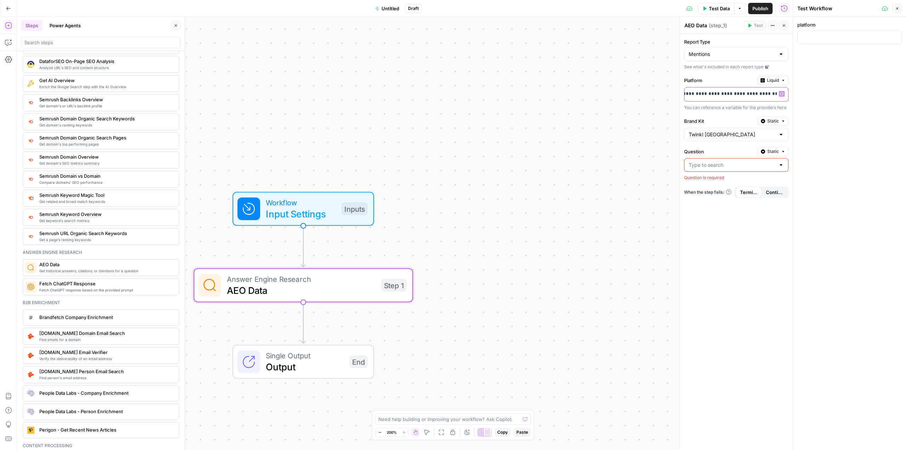
scroll to position [0, 2]
click at [597, 91] on button "Variables Menu" at bounding box center [782, 94] width 6 height 6
click at [469, 124] on button "Select variable platform" at bounding box center [479, 120] width 89 height 11
click at [597, 121] on icon "button" at bounding box center [783, 121] width 4 height 4
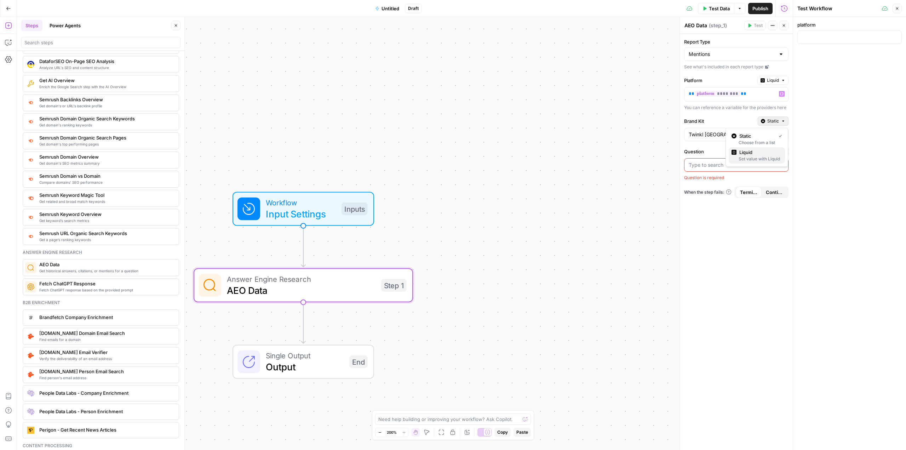
click at [597, 151] on span "Liquid" at bounding box center [760, 152] width 40 height 7
drag, startPoint x: 700, startPoint y: 135, endPoint x: 659, endPoint y: 130, distance: 42.1
click at [597, 131] on body "Twinkl New Home Browse Insights Opportunities Your Data Recent Grids Backlink D…" at bounding box center [453, 225] width 906 height 450
drag, startPoint x: 701, startPoint y: 134, endPoint x: 672, endPoint y: 131, distance: 29.5
click at [597, 131] on body "Twinkl New Home Browse Insights Opportunities Your Data Recent Grids Backlink D…" at bounding box center [453, 225] width 906 height 450
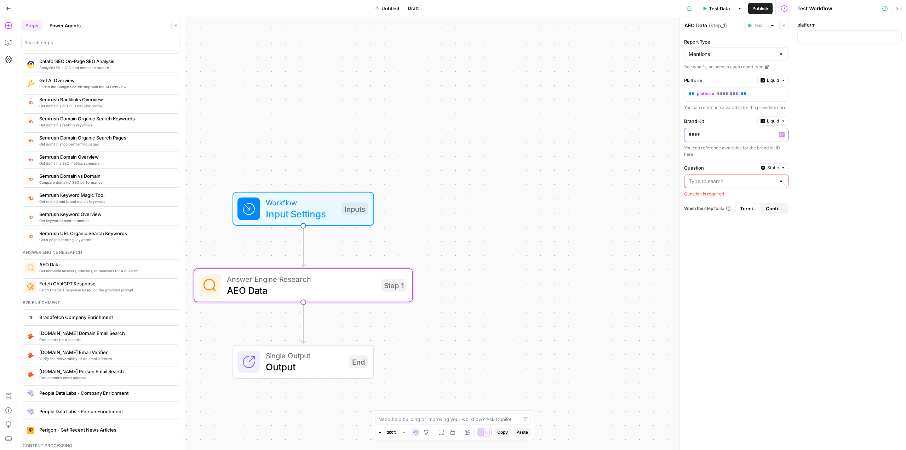
drag, startPoint x: 726, startPoint y: 135, endPoint x: 672, endPoint y: 131, distance: 54.6
click at [597, 131] on body "Twinkl New Home Browse Insights Opportunities Your Data Recent Grids Backlink D…" at bounding box center [453, 225] width 906 height 450
click at [597, 134] on p "****" at bounding box center [731, 134] width 84 height 7
drag, startPoint x: 691, startPoint y: 135, endPoint x: 711, endPoint y: 136, distance: 20.6
click at [597, 136] on p "****" at bounding box center [731, 134] width 84 height 7
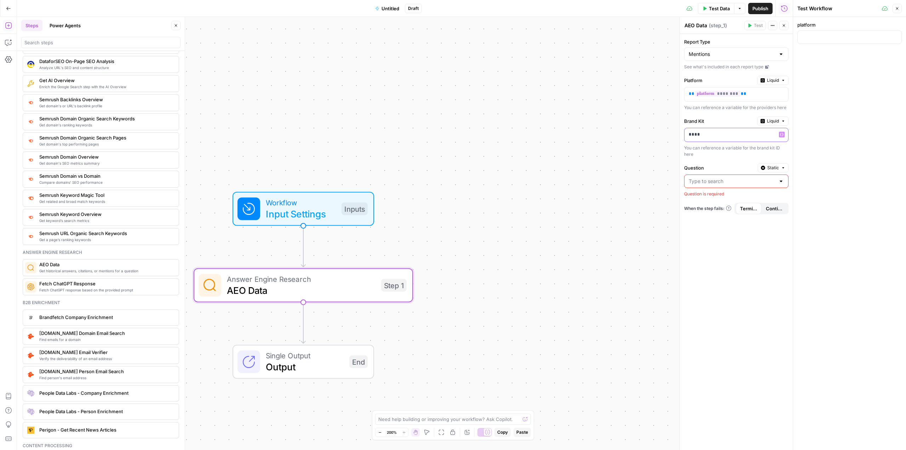
click at [597, 140] on div "****" at bounding box center [731, 135] width 92 height 14
click at [309, 207] on span "Input Settings" at bounding box center [301, 214] width 70 height 14
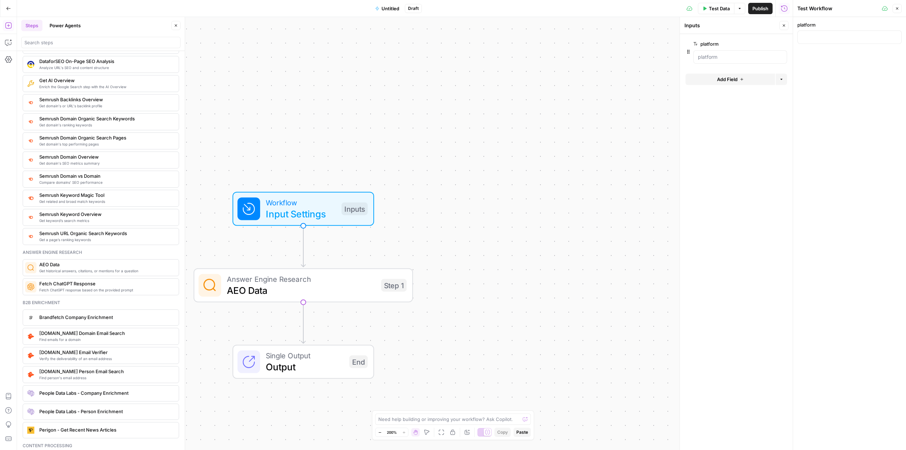
click at [597, 80] on span "Add Field" at bounding box center [727, 79] width 21 height 7
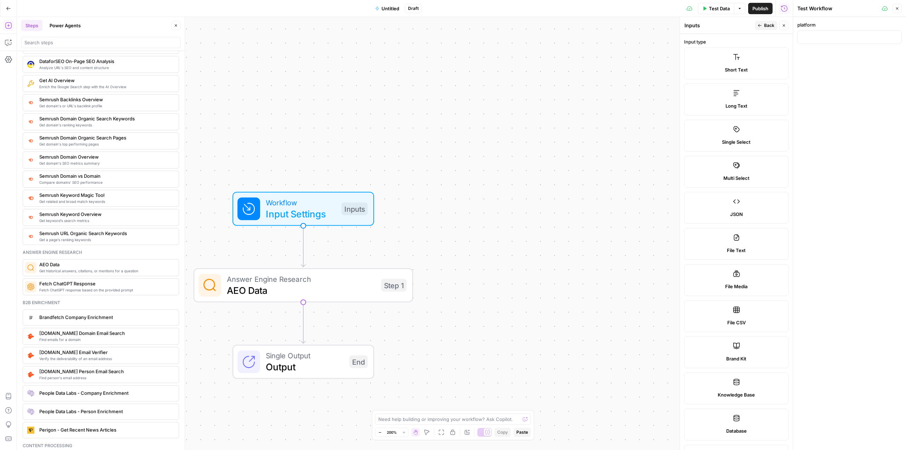
click at [597, 64] on label "Short Text" at bounding box center [736, 63] width 104 height 32
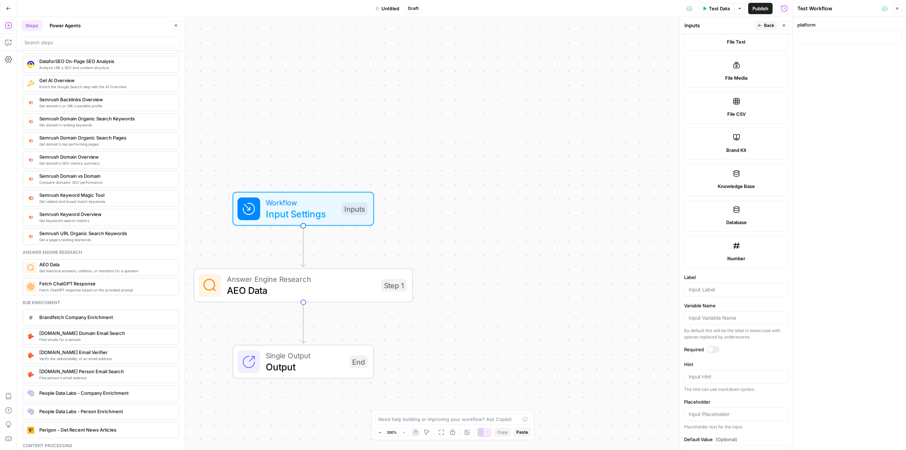
scroll to position [231, 0]
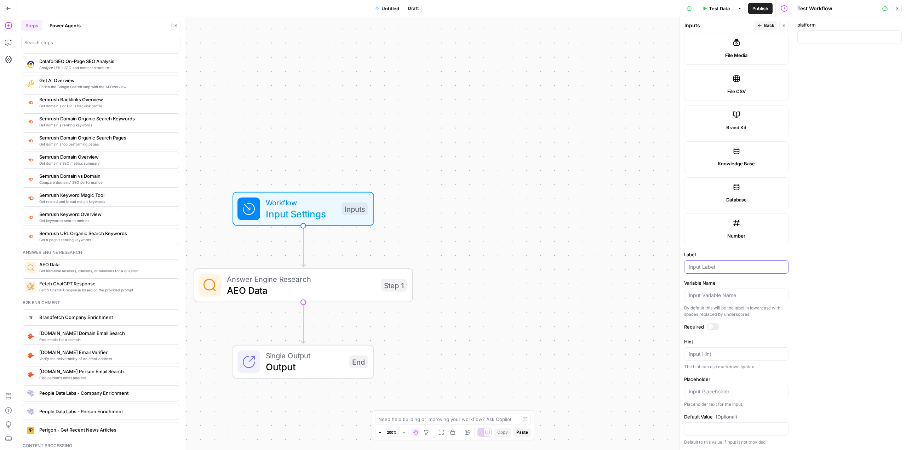
click at [597, 268] on input "Label" at bounding box center [736, 266] width 95 height 7
type input "brand_kit_id"
click at [597, 325] on div at bounding box center [713, 326] width 13 height 7
click at [597, 431] on input "Default Value" at bounding box center [736, 429] width 95 height 7
click at [595, 316] on div "Workflow Input Settings Inputs Answer Engine Research AEO Data Step 1 Single Ou…" at bounding box center [405, 233] width 776 height 433
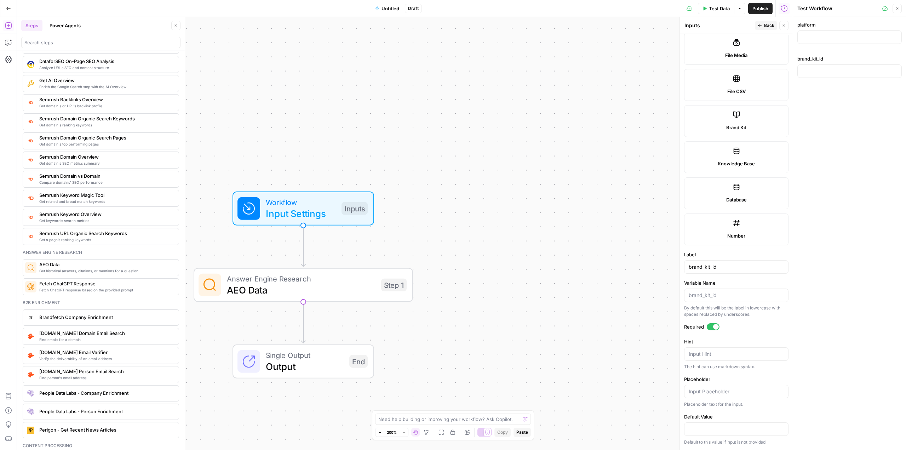
click at [597, 424] on div at bounding box center [736, 428] width 104 height 13
paste input "9681"
type input "9681"
click at [597, 409] on form "Input type Short Text Long Text Single Select Multi Select JSON File Text File …" at bounding box center [736, 242] width 113 height 416
click at [597, 27] on button "Back" at bounding box center [766, 25] width 22 height 9
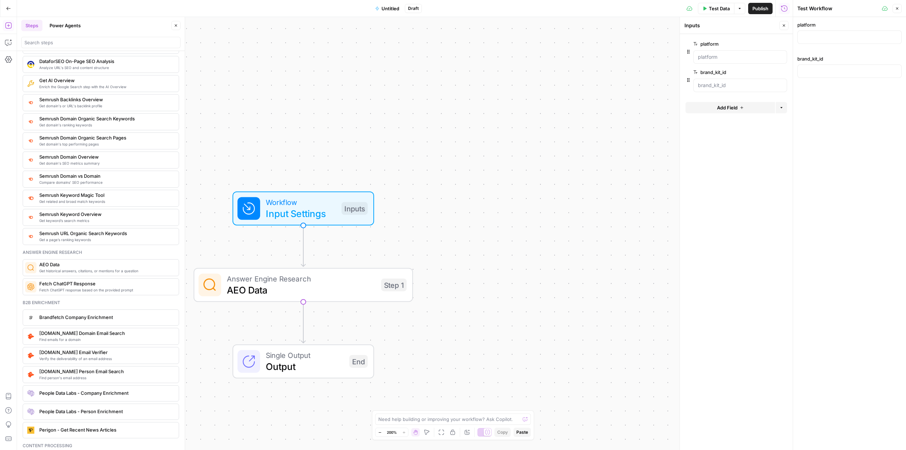
click at [597, 108] on span "Add Field" at bounding box center [727, 107] width 21 height 7
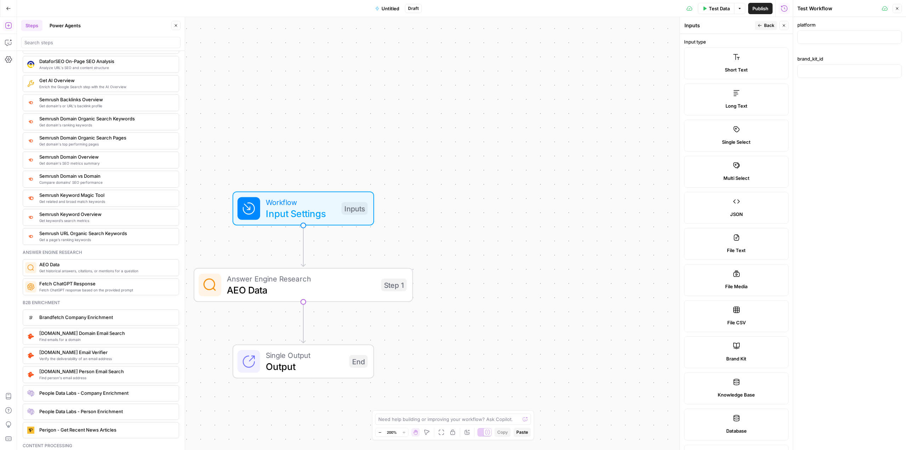
click at [597, 68] on span "Short Text" at bounding box center [736, 69] width 23 height 7
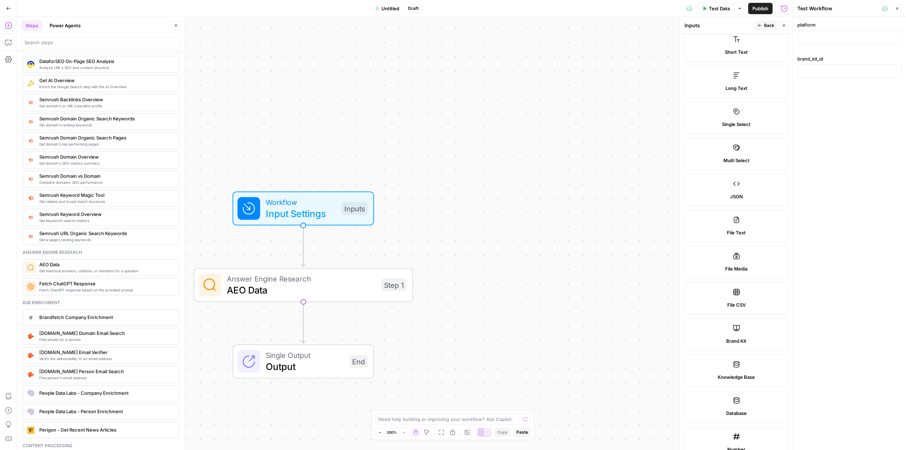
scroll to position [0, 0]
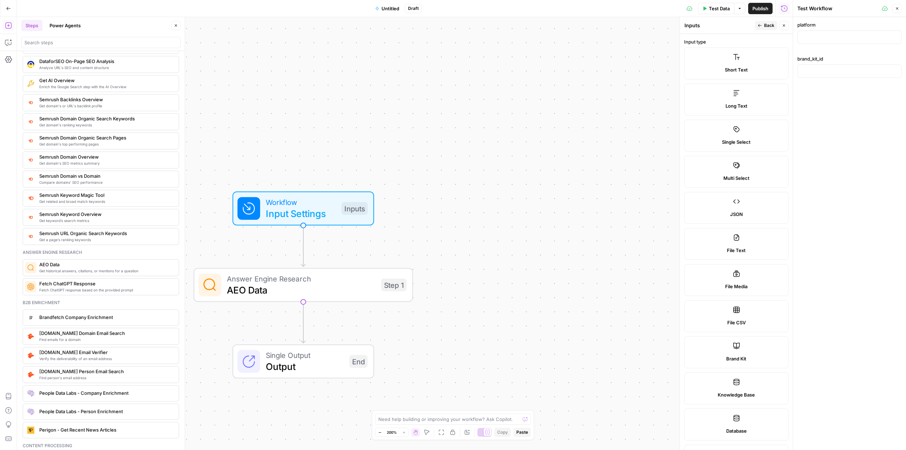
click at [597, 94] on label "Long Text" at bounding box center [736, 100] width 104 height 32
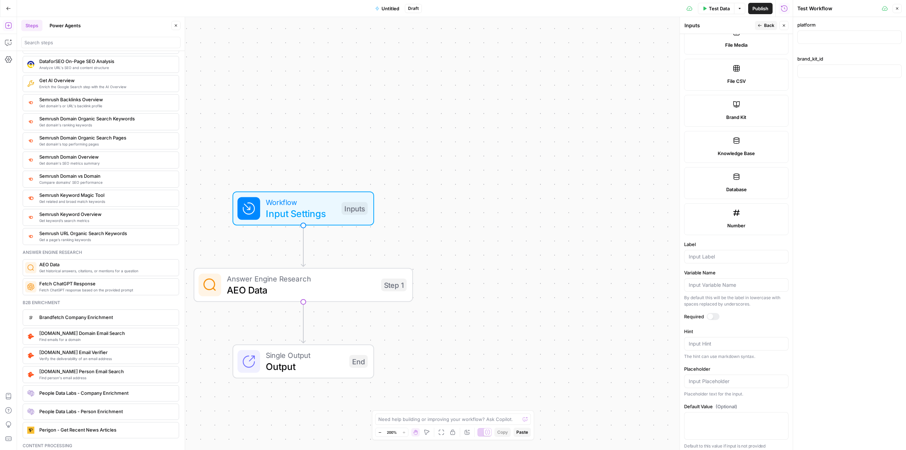
scroll to position [245, 0]
click at [597, 251] on input "Label" at bounding box center [736, 252] width 95 height 7
type input "question"
click at [597, 324] on form "Input type Short Text Long Text Single Select Multi Select JSON File Text File …" at bounding box center [736, 242] width 113 height 416
click at [597, 312] on div at bounding box center [713, 312] width 13 height 7
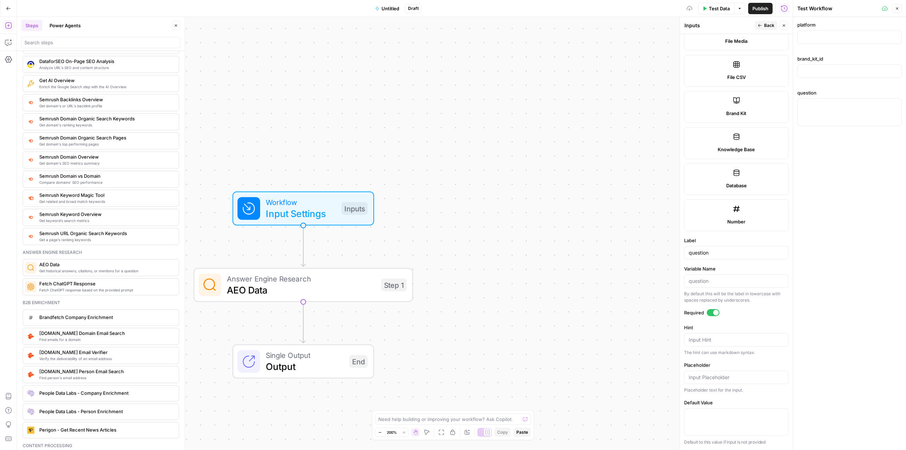
click at [587, 267] on div "Workflow Input Settings Inputs Answer Engine Research AEO Data Step 1 Single Ou…" at bounding box center [405, 233] width 776 height 433
click at [327, 214] on span "Input Settings" at bounding box center [301, 213] width 70 height 14
click at [319, 283] on span "AEO Data" at bounding box center [301, 290] width 149 height 14
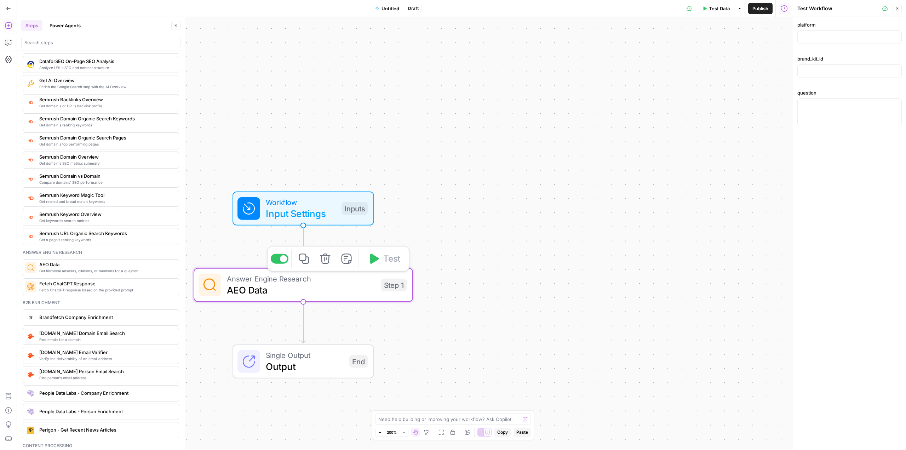
type textarea "AEO Data"
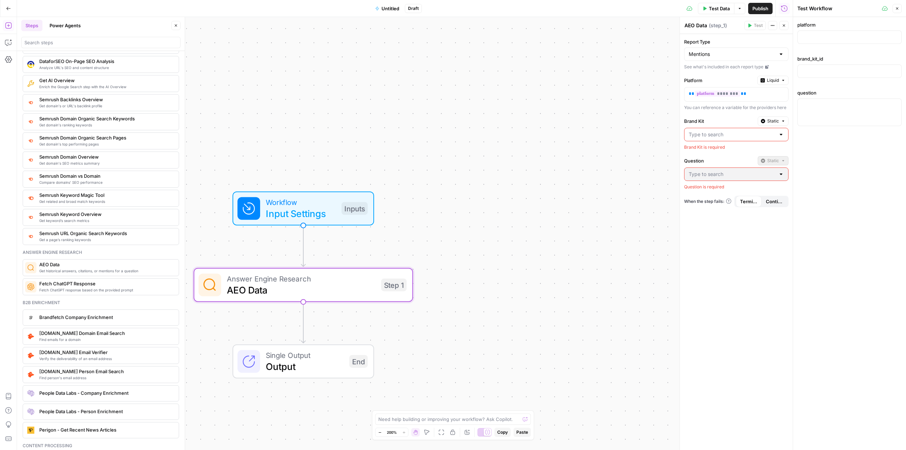
click at [597, 137] on input "Brand Kit" at bounding box center [732, 134] width 87 height 7
click at [597, 120] on button "Static" at bounding box center [773, 120] width 31 height 9
click at [597, 153] on span "Liquid" at bounding box center [760, 152] width 40 height 7
click at [597, 136] on p at bounding box center [731, 134] width 84 height 7
click at [597, 135] on icon "button" at bounding box center [782, 135] width 4 height 4
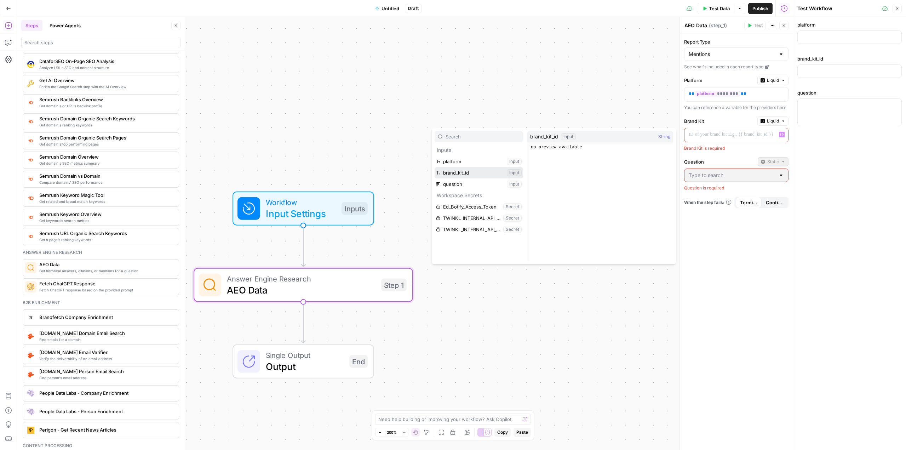
click at [458, 175] on button "Select variable brand_kit_id" at bounding box center [479, 172] width 89 height 11
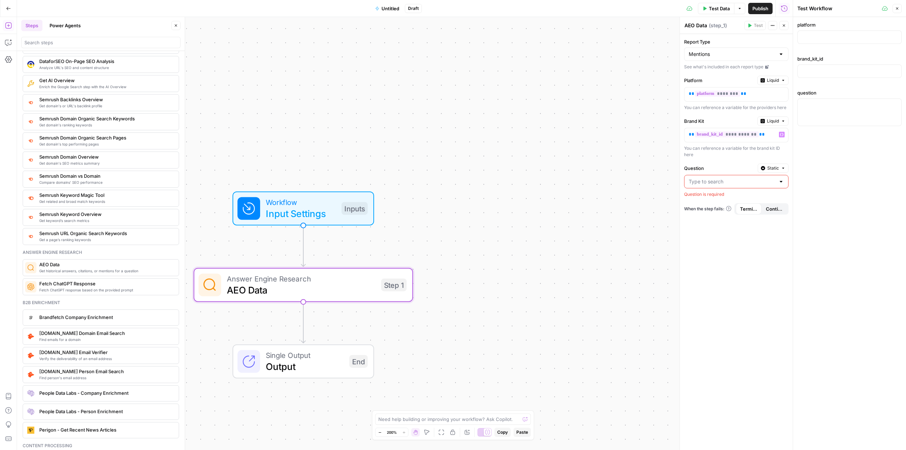
click at [597, 170] on span "Static" at bounding box center [774, 168] width 12 height 6
click at [597, 203] on span "Liquid" at bounding box center [760, 199] width 40 height 7
click at [597, 183] on button "Variables Menu" at bounding box center [782, 182] width 6 height 6
click at [472, 228] on button "Select variable question" at bounding box center [479, 231] width 89 height 11
click at [292, 217] on span "Input Settings" at bounding box center [301, 213] width 70 height 14
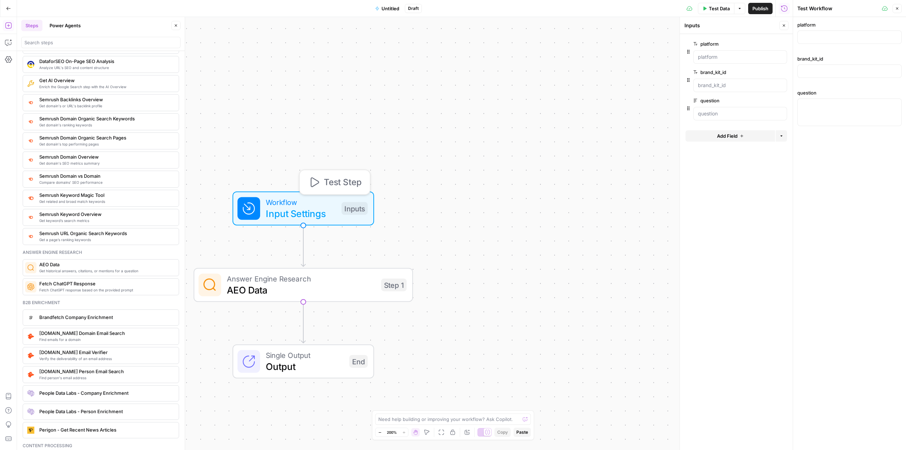
click at [320, 182] on button "Test Step" at bounding box center [335, 182] width 64 height 18
click at [597, 36] on input "platform" at bounding box center [849, 37] width 95 height 7
type input "chat_gpt"
click at [597, 74] on input "brand_kit_id" at bounding box center [849, 71] width 95 height 7
click at [597, 69] on input "brand_kit_id" at bounding box center [849, 71] width 95 height 7
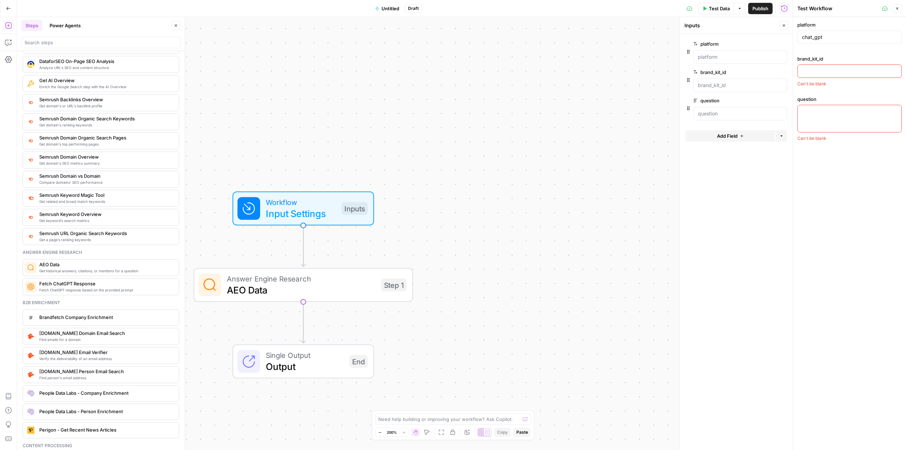
paste input "9681"
type input "9681"
click at [597, 108] on textarea "question" at bounding box center [849, 105] width 95 height 7
type textarea "Are there any downsides to using worksheets?"
click at [387, 262] on span "Test" at bounding box center [391, 258] width 17 height 13
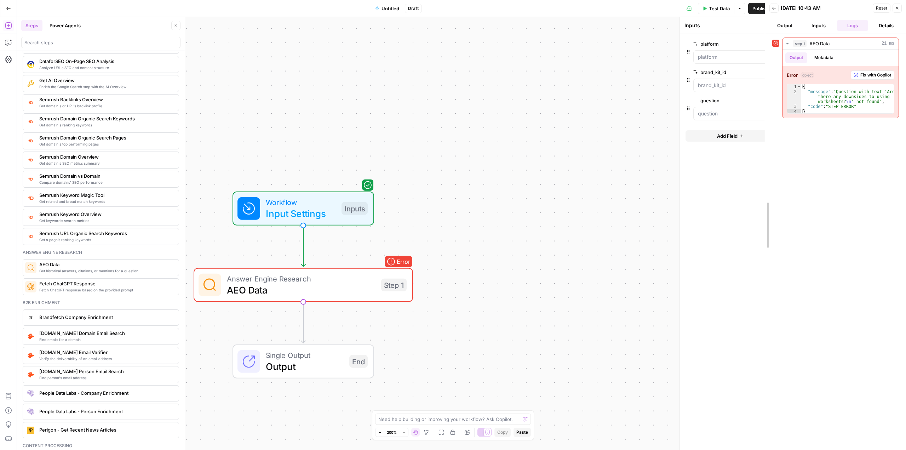
drag, startPoint x: 796, startPoint y: 92, endPoint x: 768, endPoint y: 99, distance: 28.8
click at [597, 22] on button "Inputs" at bounding box center [819, 25] width 31 height 11
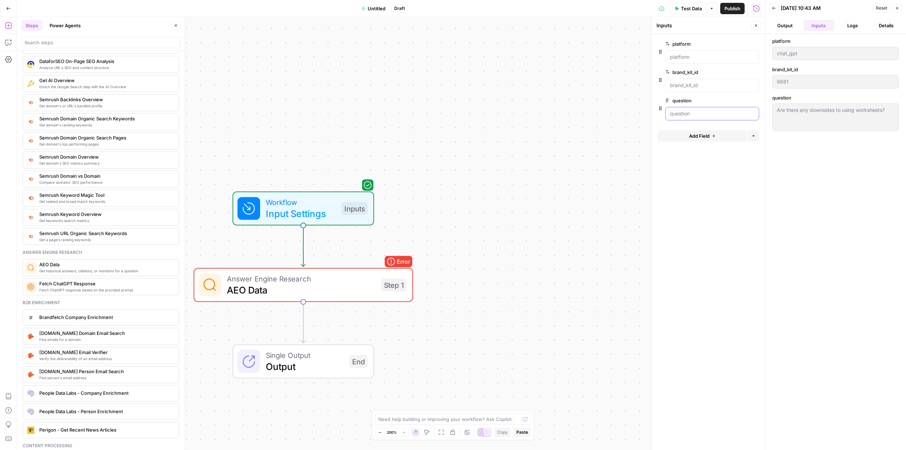
click at [597, 113] on input "question" at bounding box center [712, 113] width 85 height 7
click at [597, 101] on label "question" at bounding box center [693, 100] width 54 height 7
click at [597, 110] on input "question" at bounding box center [712, 113] width 85 height 7
click at [597, 101] on button "edit field" at bounding box center [735, 100] width 27 height 8
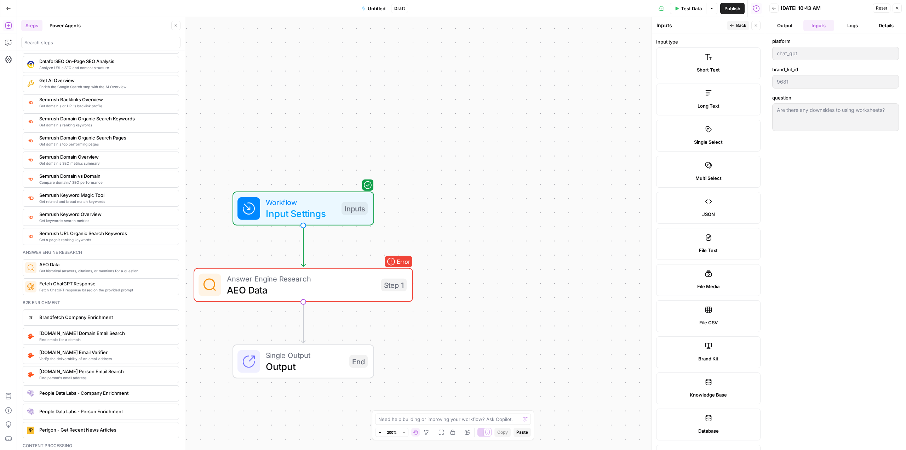
click at [597, 24] on span "Back" at bounding box center [741, 25] width 10 height 6
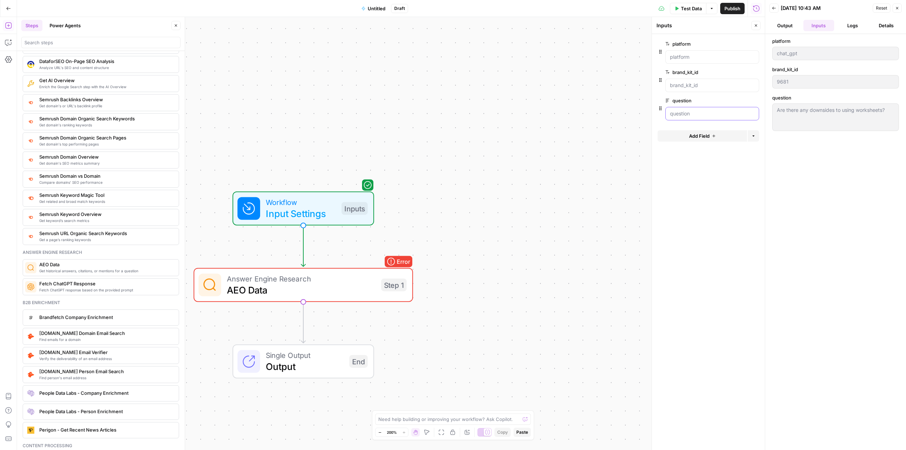
click at [597, 113] on input "question" at bounding box center [712, 113] width 85 height 7
click at [597, 108] on icon "button" at bounding box center [661, 109] width 6 height 6
click at [597, 97] on label "question" at bounding box center [693, 100] width 54 height 7
click at [597, 110] on input "question" at bounding box center [712, 113] width 85 height 7
click at [597, 112] on input "question" at bounding box center [712, 113] width 85 height 7
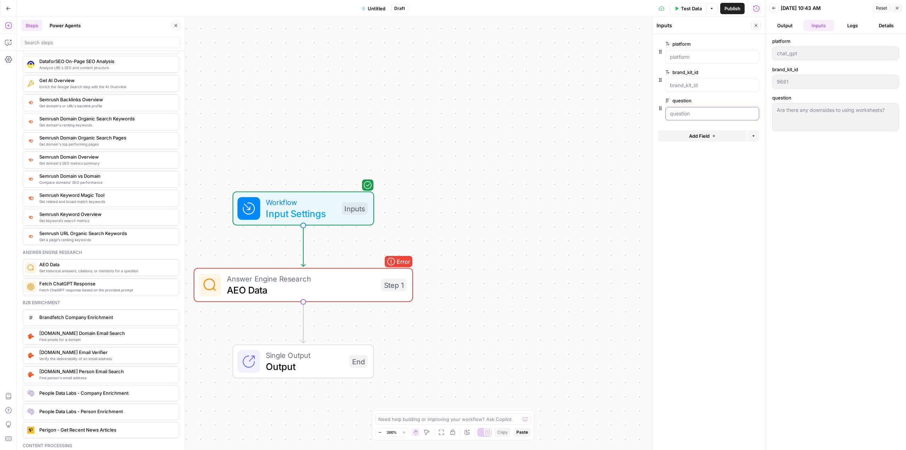
click at [597, 112] on input "question" at bounding box center [712, 113] width 85 height 7
click at [597, 116] on div "Are there any downsides to using worksheets? Are there any downsides to using w…" at bounding box center [836, 117] width 127 height 28
click at [597, 113] on input "question" at bounding box center [712, 113] width 85 height 7
click at [597, 101] on button "edit field" at bounding box center [735, 100] width 27 height 8
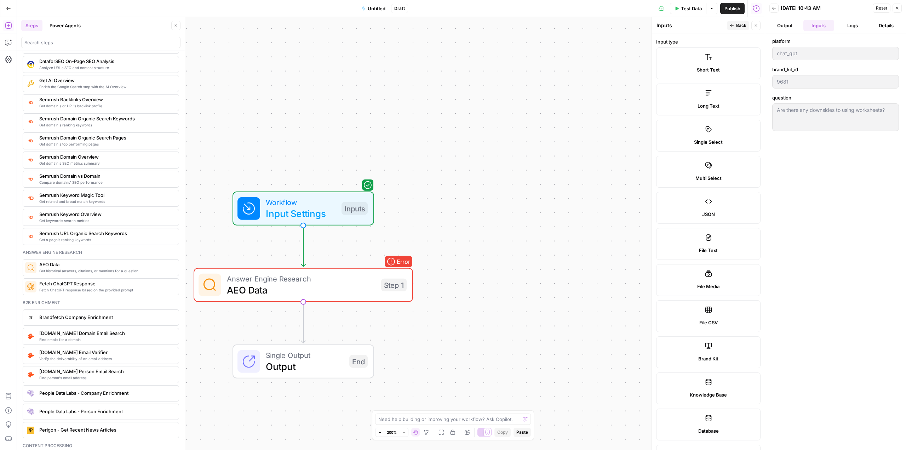
click at [350, 289] on span "AEO Data" at bounding box center [301, 290] width 149 height 14
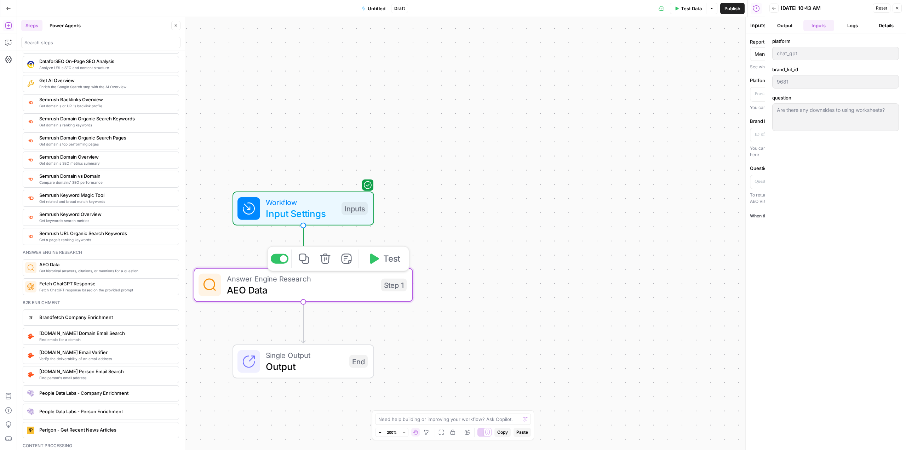
type textarea "AEO Data"
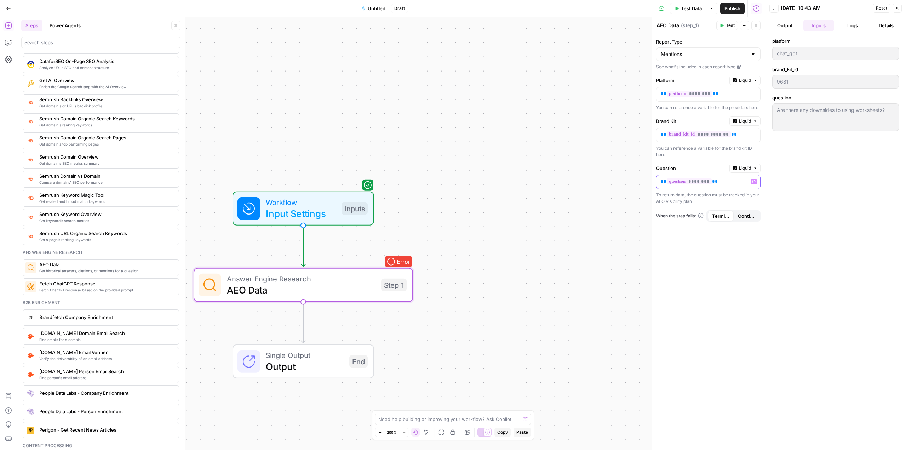
drag, startPoint x: 722, startPoint y: 182, endPoint x: 661, endPoint y: 184, distance: 61.6
click at [597, 184] on div "** ******** **" at bounding box center [703, 182] width 92 height 14
click at [597, 170] on span "Liquid" at bounding box center [745, 168] width 12 height 6
click at [597, 178] on div "Workflow Input Settings Inputs Error Answer Engine Research AEO Data Step 1 Sin…" at bounding box center [391, 233] width 748 height 433
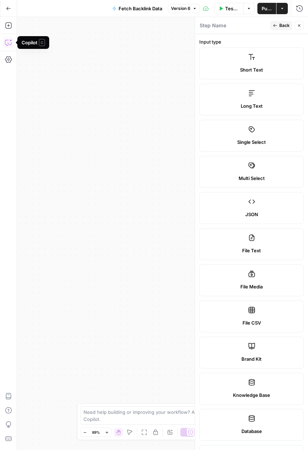
scroll to position [229, 0]
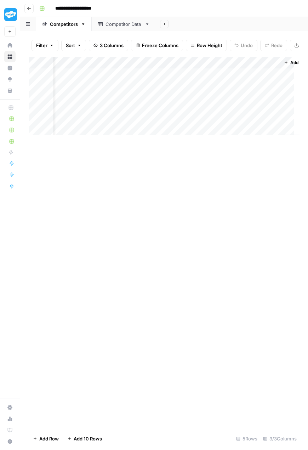
scroll to position [0, 25]
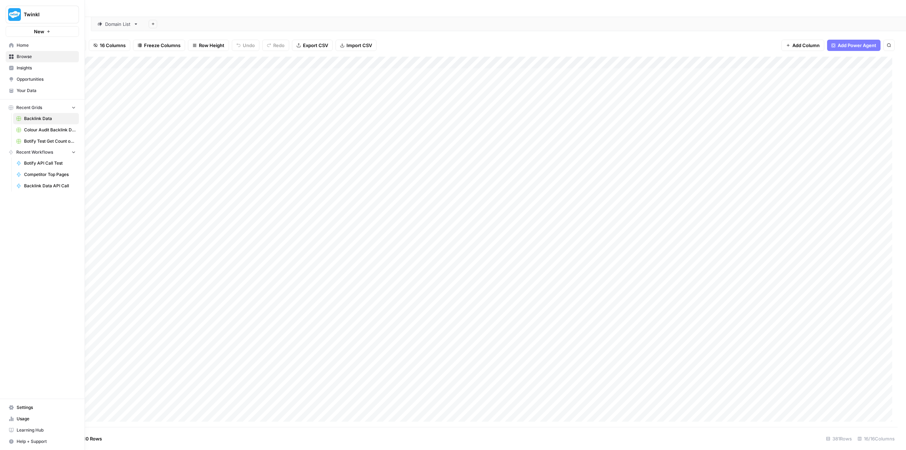
click at [24, 409] on span "Settings" at bounding box center [46, 407] width 59 height 6
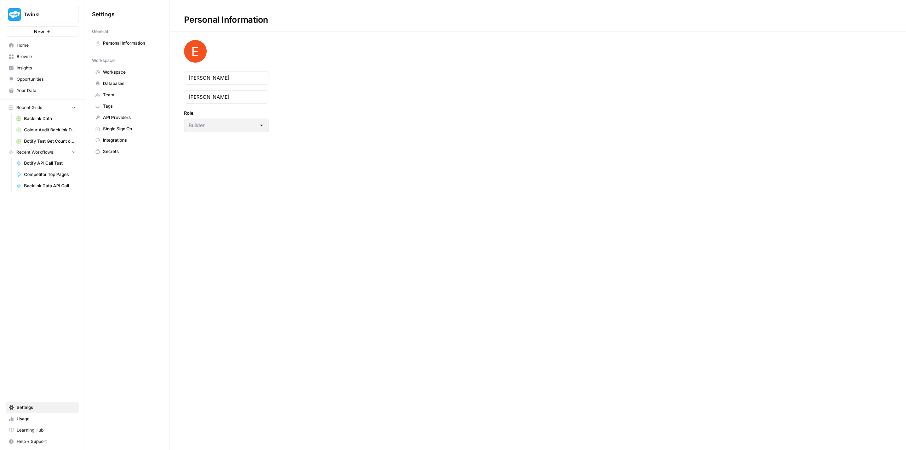
click at [124, 72] on span "Workspace" at bounding box center [131, 72] width 56 height 6
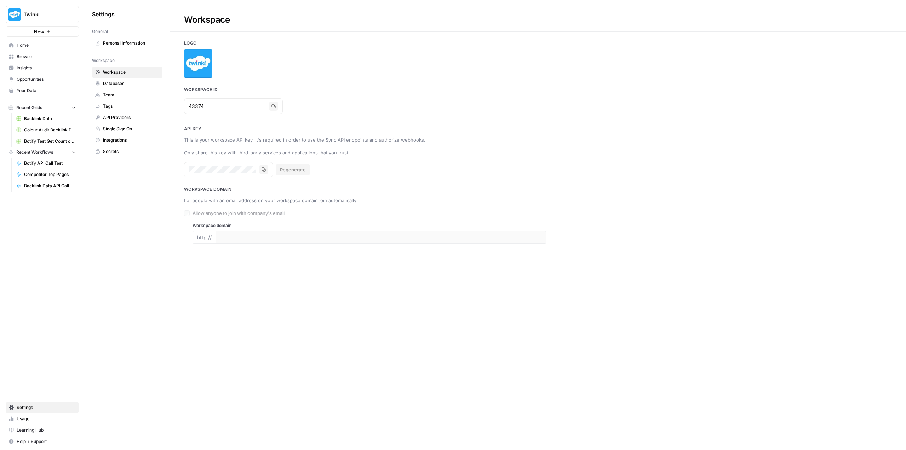
type input "[DOMAIN_NAME]"
click at [123, 80] on span "Databases" at bounding box center [131, 83] width 56 height 6
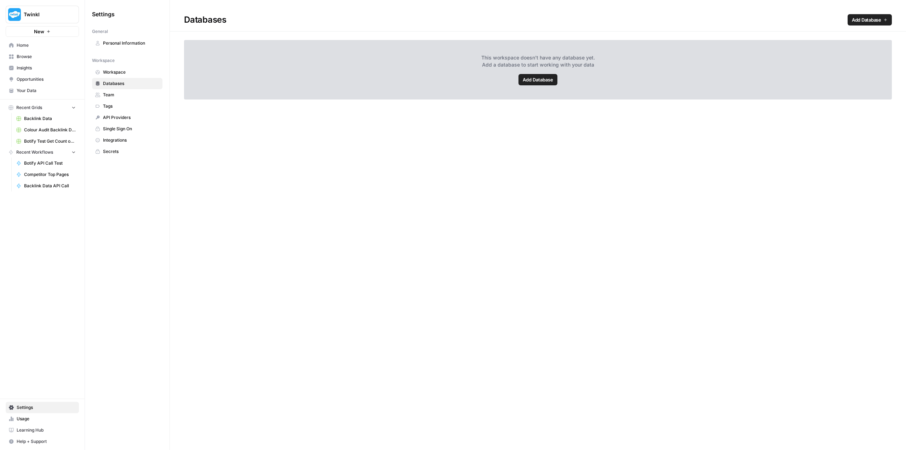
click at [124, 73] on span "Workspace" at bounding box center [131, 72] width 56 height 6
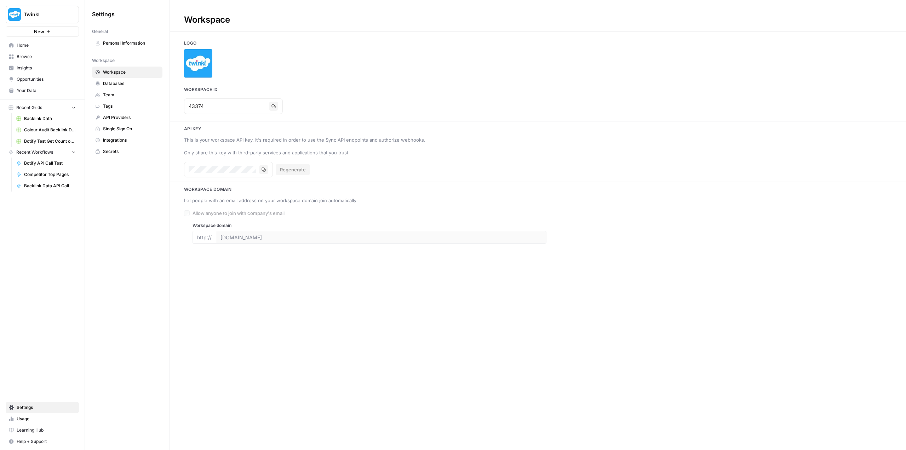
click at [124, 84] on span "Databases" at bounding box center [131, 83] width 56 height 6
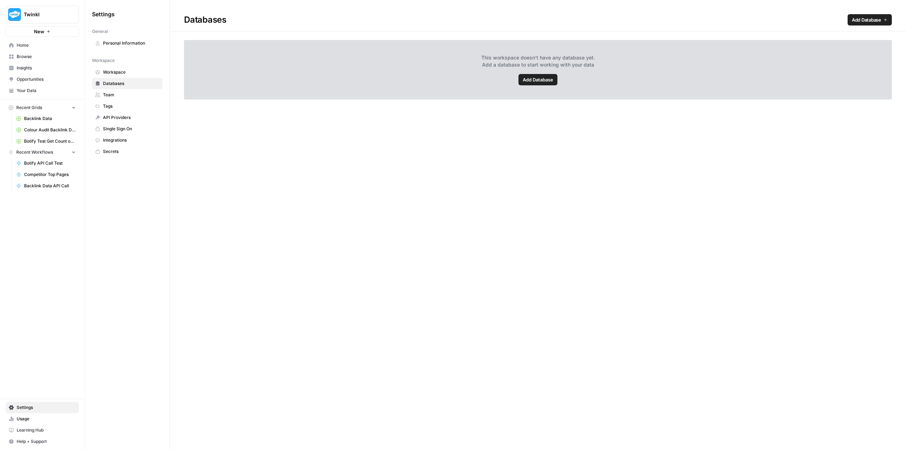
click at [34, 87] on link "Your Data" at bounding box center [42, 90] width 73 height 11
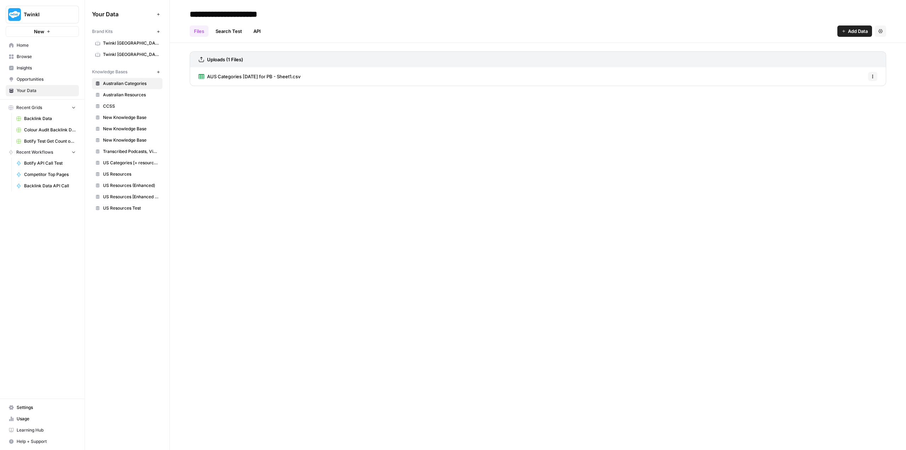
click at [119, 44] on span "Twinkl [GEOGRAPHIC_DATA]" at bounding box center [131, 43] width 56 height 6
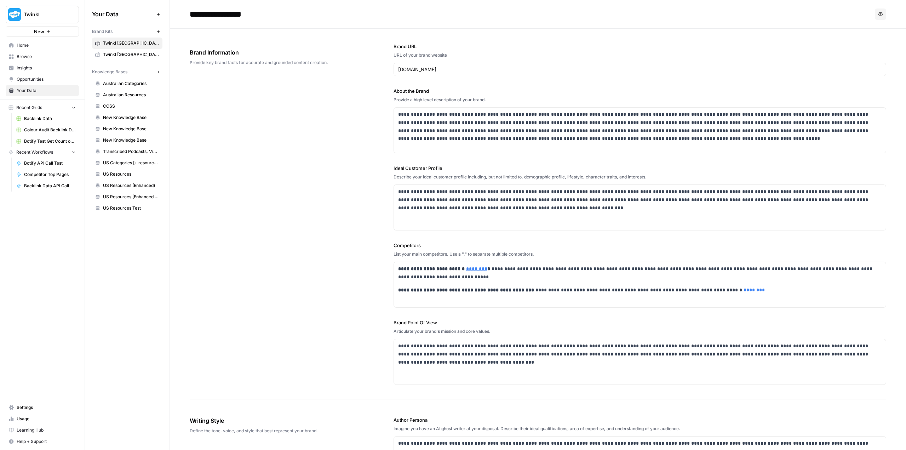
click at [879, 16] on icon "button" at bounding box center [881, 14] width 4 height 4
click at [620, 44] on label "Brand URL" at bounding box center [640, 46] width 493 height 7
click at [620, 66] on input "[DOMAIN_NAME]" at bounding box center [640, 69] width 484 height 7
drag, startPoint x: 117, startPoint y: 41, endPoint x: 290, endPoint y: 124, distance: 191.5
click at [290, 124] on div "**********" at bounding box center [538, 214] width 697 height 371
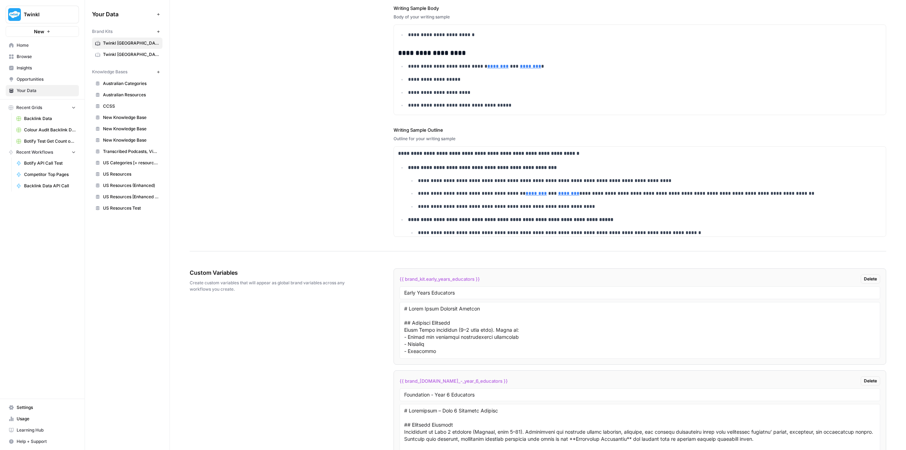
scroll to position [1030, 0]
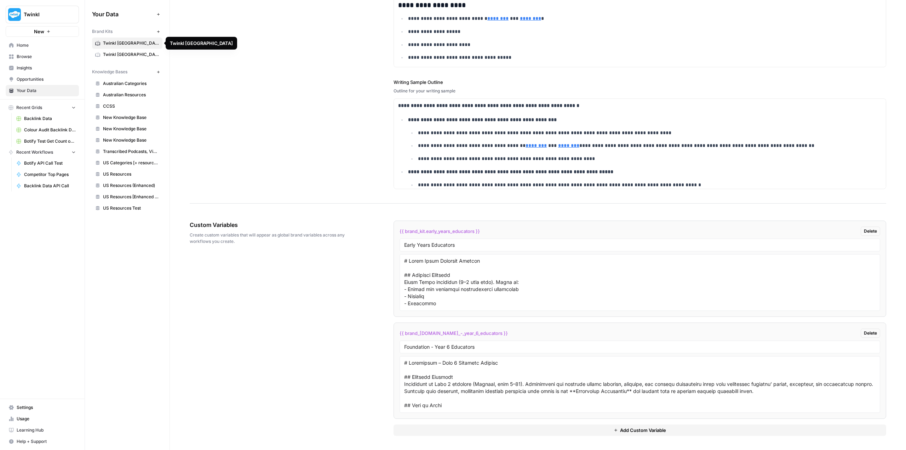
drag, startPoint x: 134, startPoint y: 43, endPoint x: 279, endPoint y: 41, distance: 145.2
click at [279, 41] on div "**********" at bounding box center [538, 28] width 697 height 350
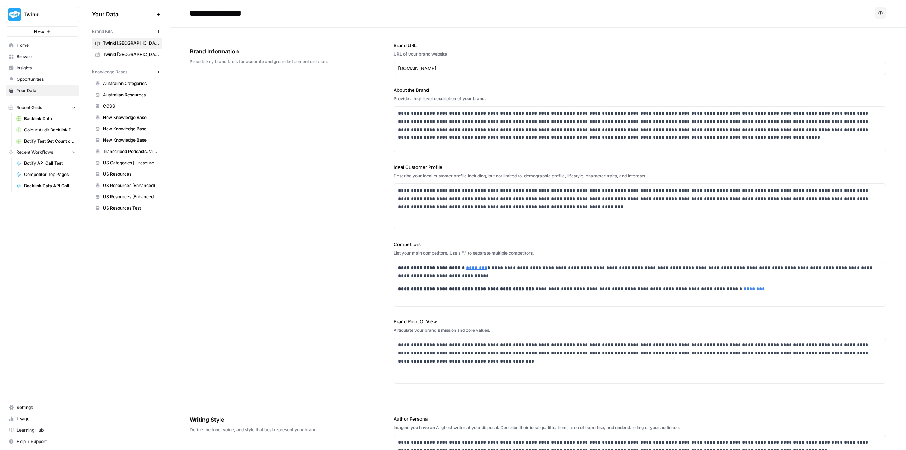
scroll to position [0, 0]
click at [140, 52] on span "Twinkl [GEOGRAPHIC_DATA]" at bounding box center [131, 54] width 56 height 6
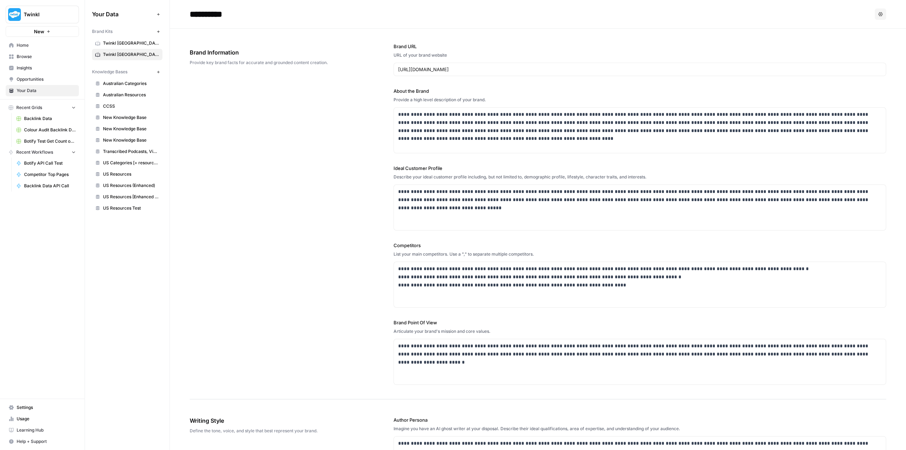
click at [52, 67] on span "Insights" at bounding box center [46, 68] width 59 height 6
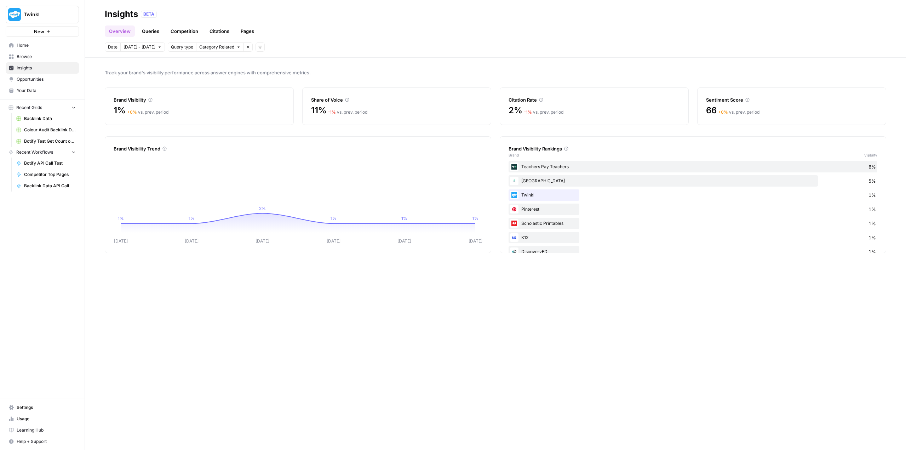
click at [141, 32] on link "Queries" at bounding box center [151, 30] width 26 height 11
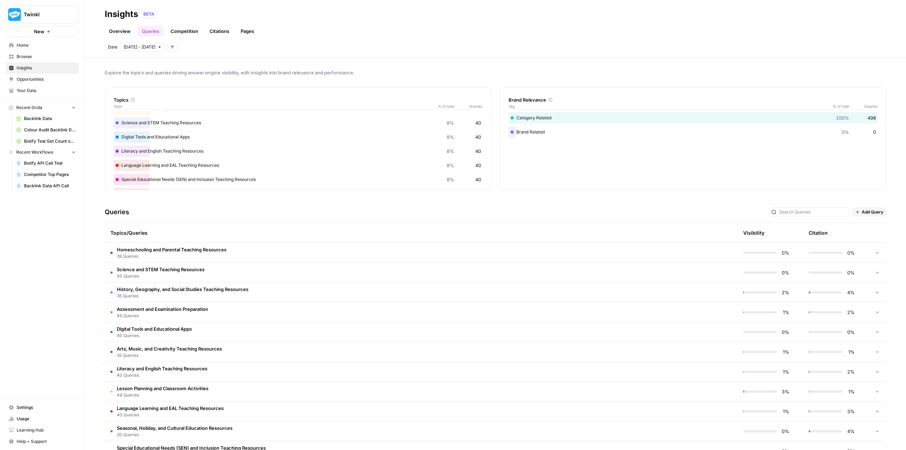
scroll to position [71, 0]
click at [195, 251] on span "Homeschooling and Parental Teaching Resources" at bounding box center [172, 249] width 110 height 7
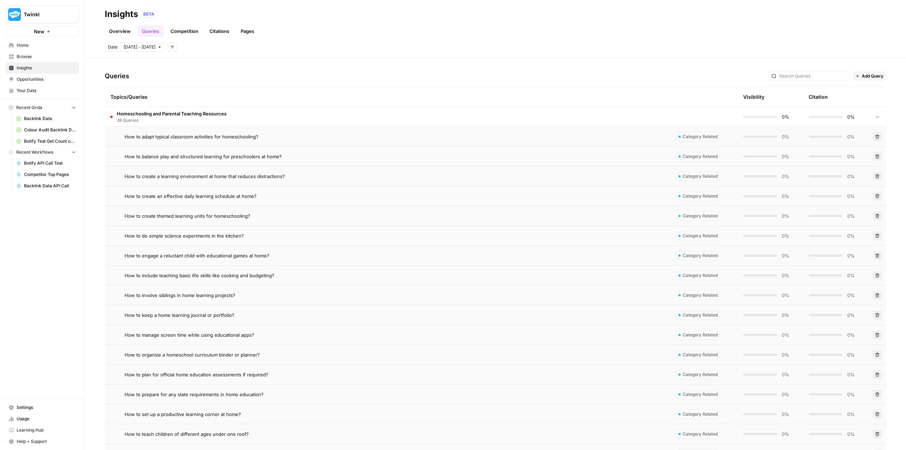
scroll to position [142, 0]
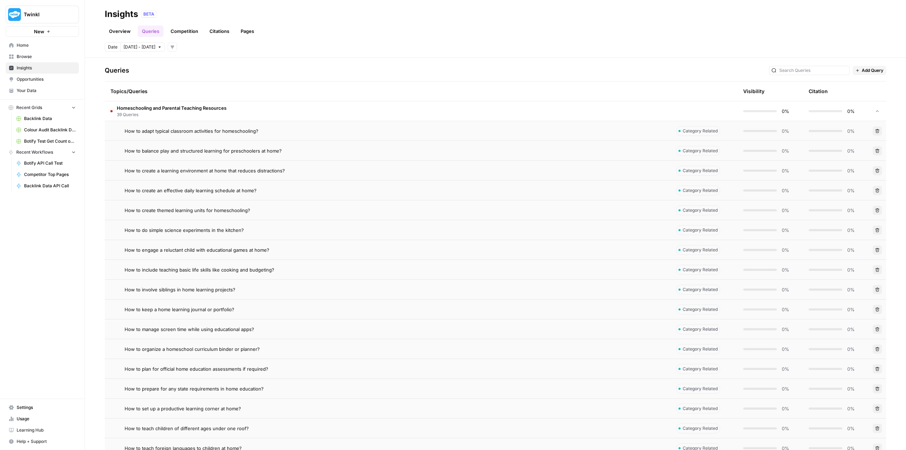
click at [141, 109] on span "Homeschooling and Parental Teaching Resources" at bounding box center [172, 107] width 110 height 7
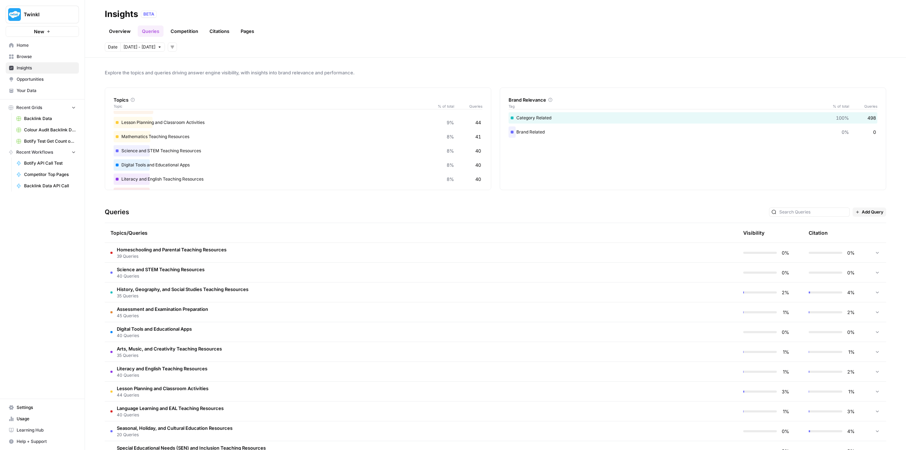
scroll to position [0, 0]
click at [170, 49] on icon "button" at bounding box center [172, 47] width 4 height 4
click at [222, 46] on div "Date [DATE] - [DATE] Add filters" at bounding box center [496, 46] width 782 height 9
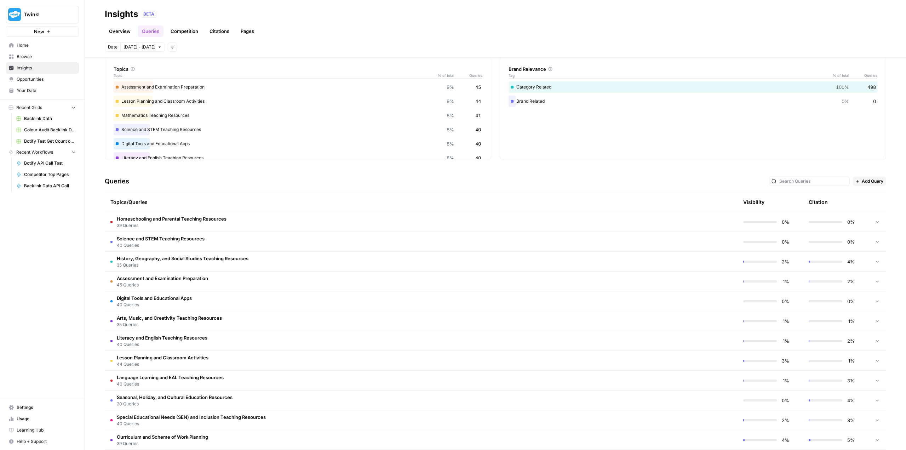
scroll to position [62, 0]
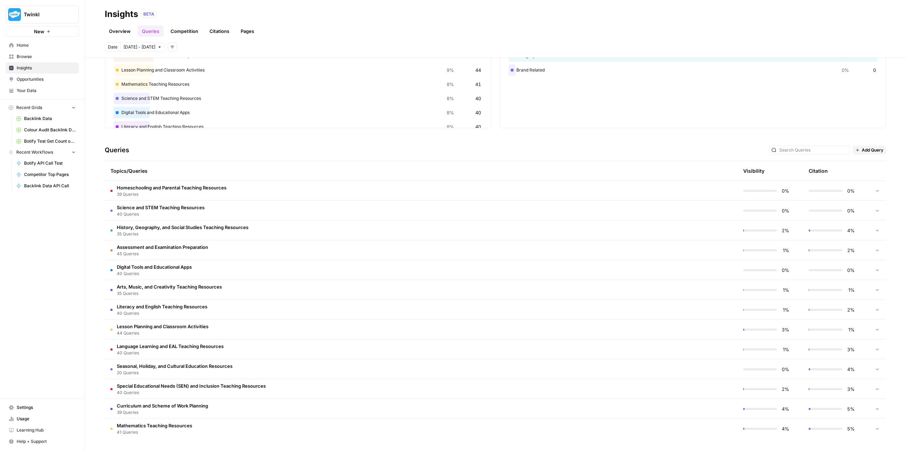
click at [176, 188] on span "Homeschooling and Parental Teaching Resources" at bounding box center [172, 187] width 110 height 7
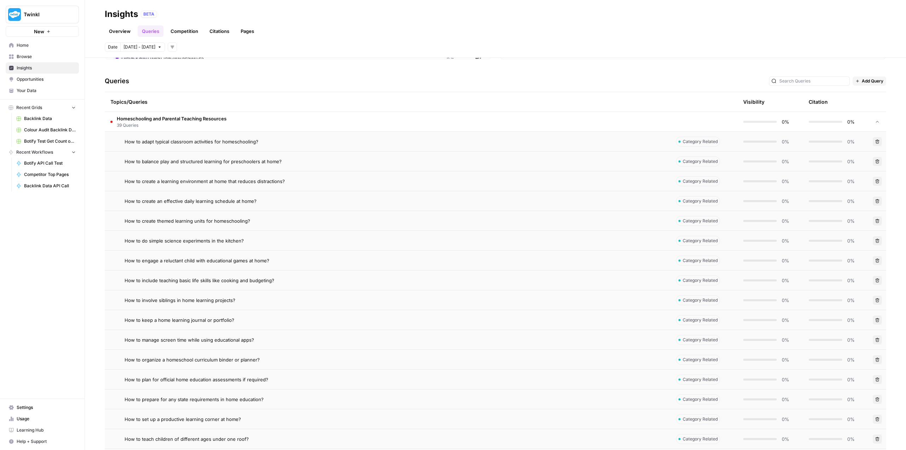
scroll to position [133, 0]
click at [179, 222] on span "How to create themed learning units for homeschooling?" at bounding box center [188, 219] width 126 height 7
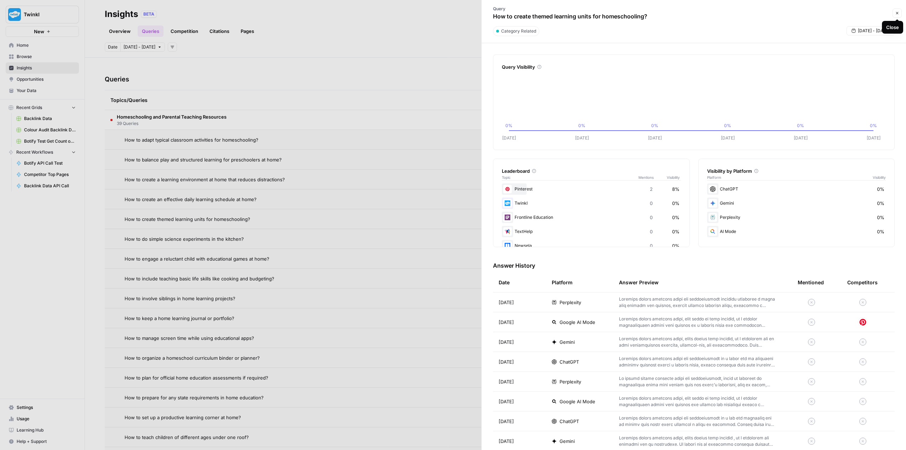
click at [901, 12] on button "Close" at bounding box center [897, 12] width 9 height 9
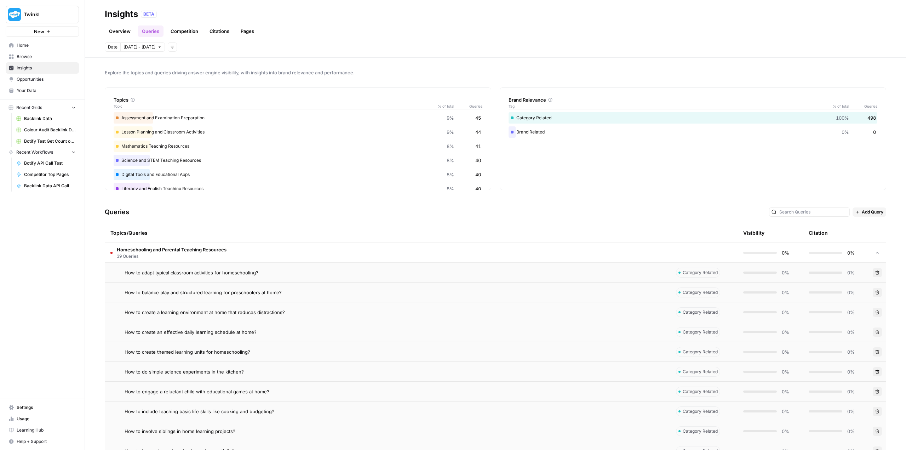
click at [142, 255] on span "39 Queries" at bounding box center [172, 256] width 110 height 6
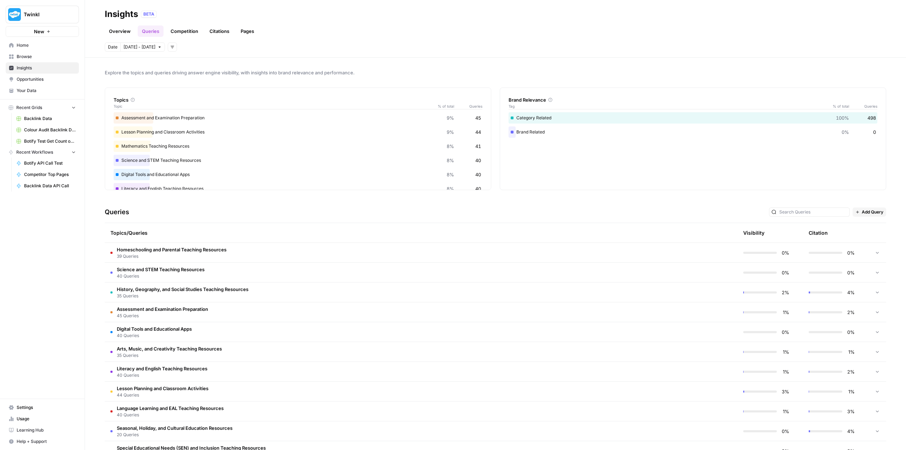
click at [142, 255] on span "39 Queries" at bounding box center [172, 256] width 110 height 6
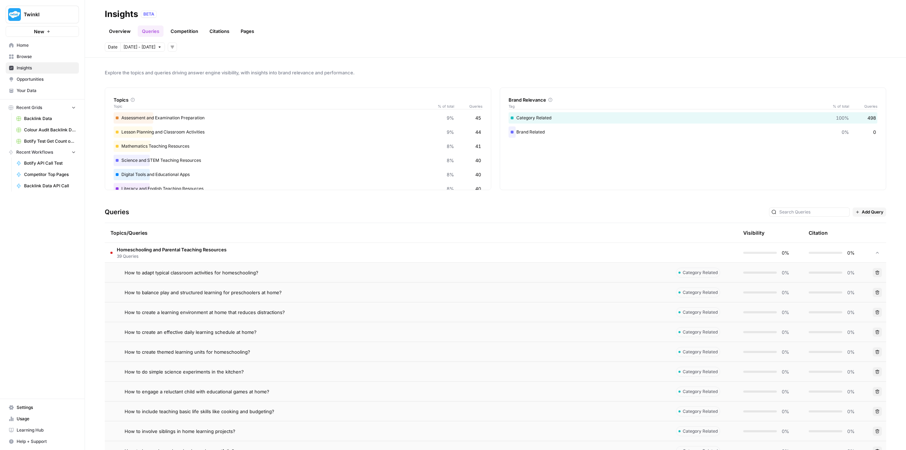
click at [142, 255] on span "39 Queries" at bounding box center [172, 256] width 110 height 6
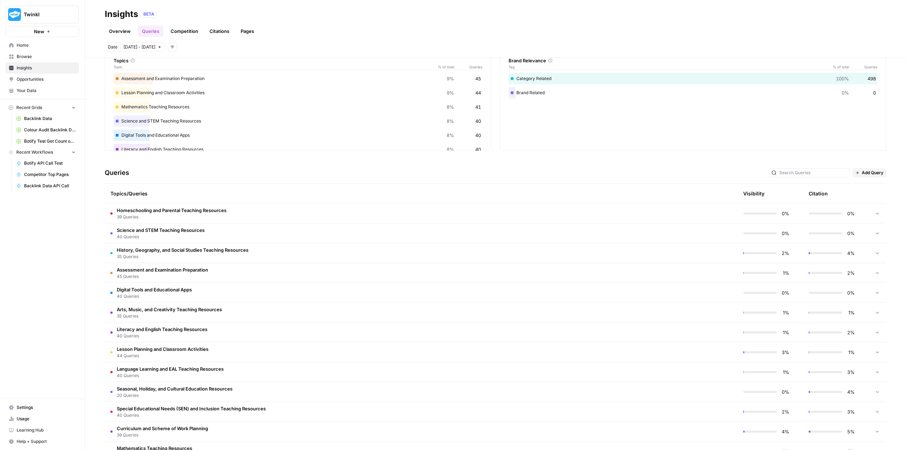
scroll to position [62, 0]
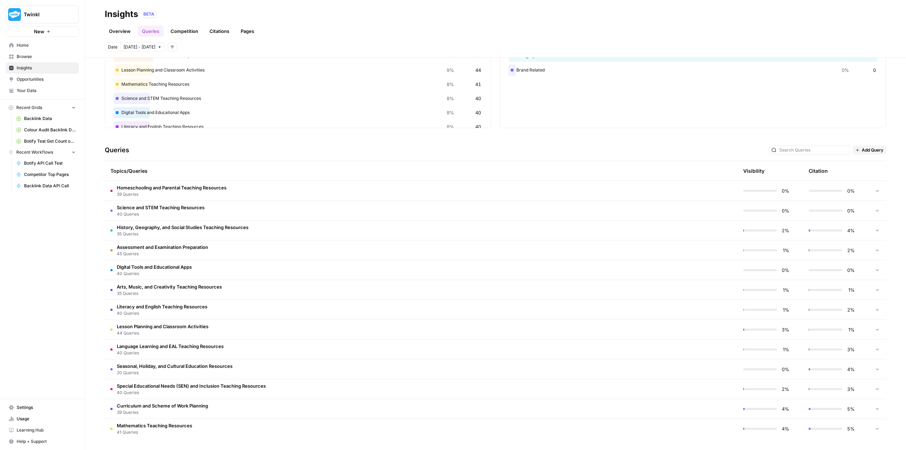
click at [154, 213] on span "40 Queries" at bounding box center [161, 214] width 88 height 6
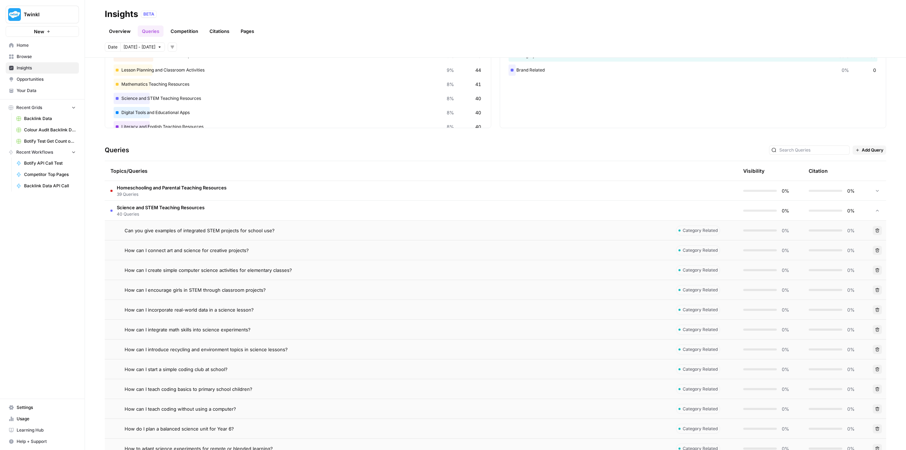
click at [154, 213] on span "40 Queries" at bounding box center [161, 214] width 88 height 6
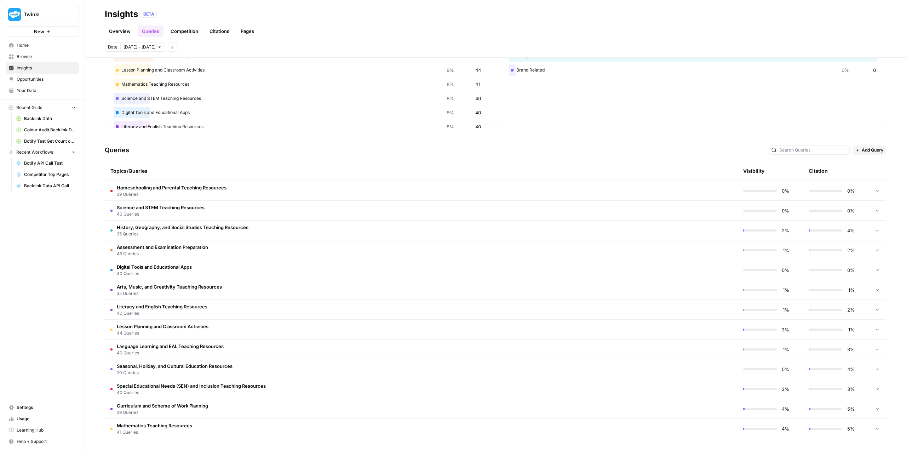
scroll to position [0, 0]
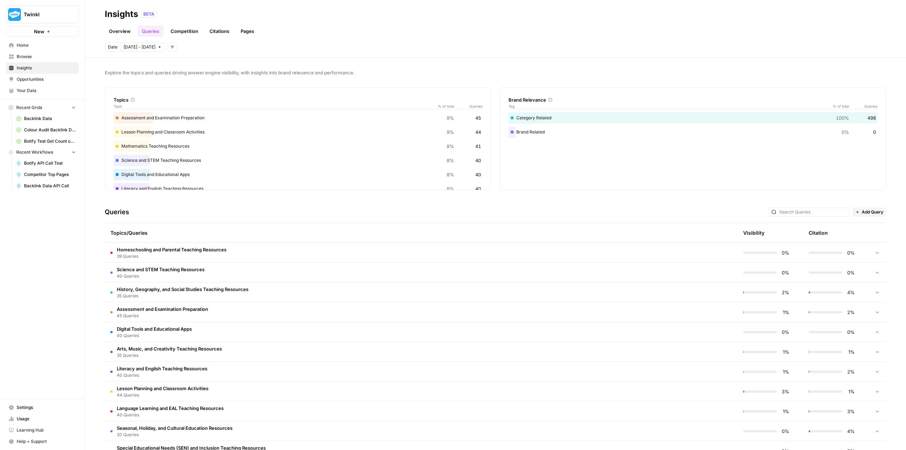
click at [178, 27] on link "Competition" at bounding box center [184, 30] width 36 height 11
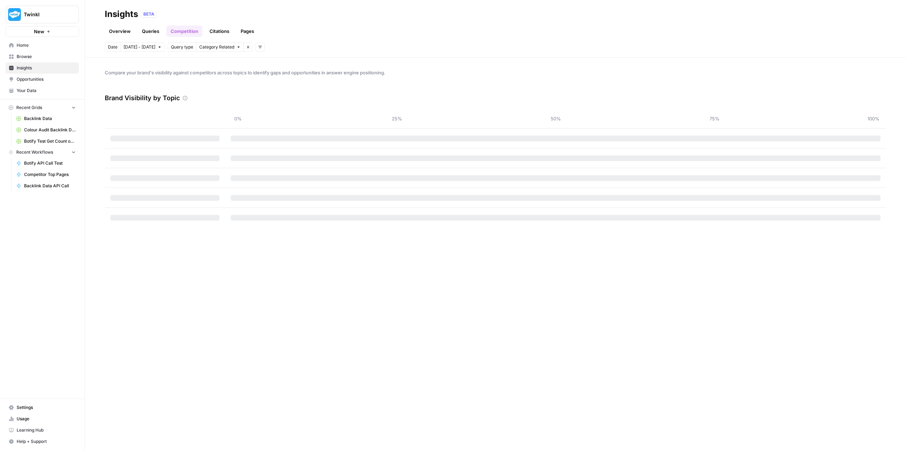
click at [249, 28] on link "Pages" at bounding box center [247, 30] width 22 height 11
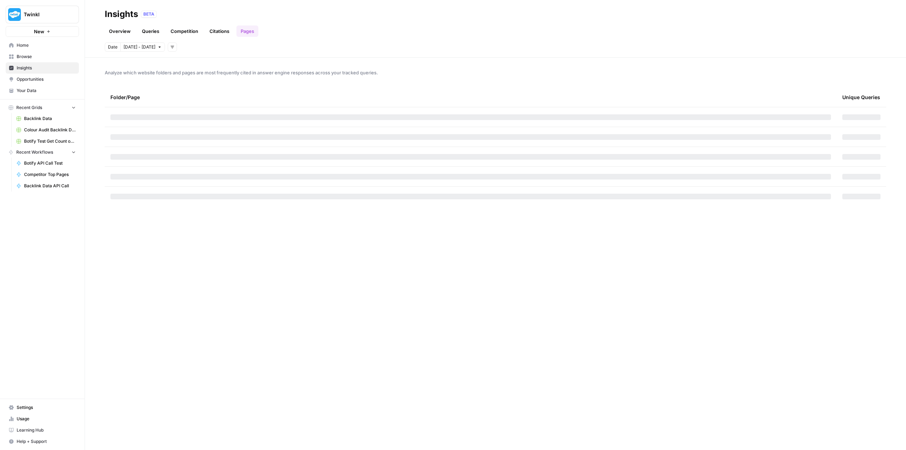
drag, startPoint x: 220, startPoint y: 32, endPoint x: 201, endPoint y: 33, distance: 19.5
click at [220, 32] on link "Citations" at bounding box center [219, 30] width 28 height 11
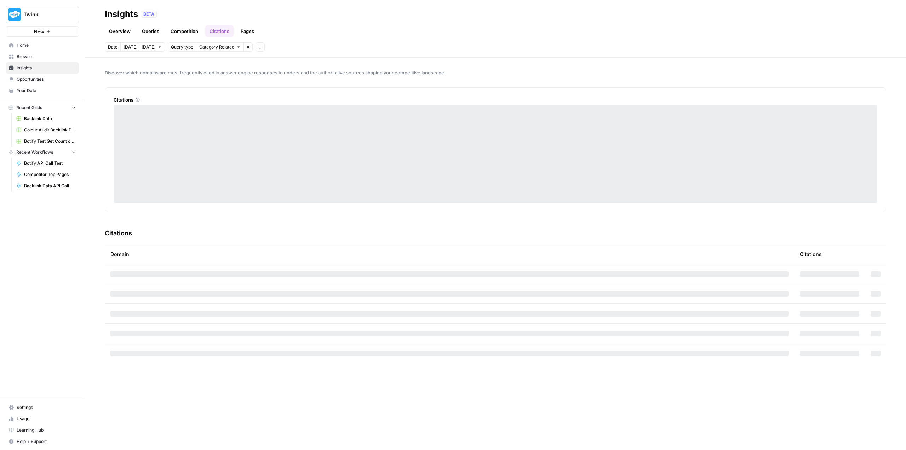
click at [157, 30] on link "Queries" at bounding box center [151, 30] width 26 height 11
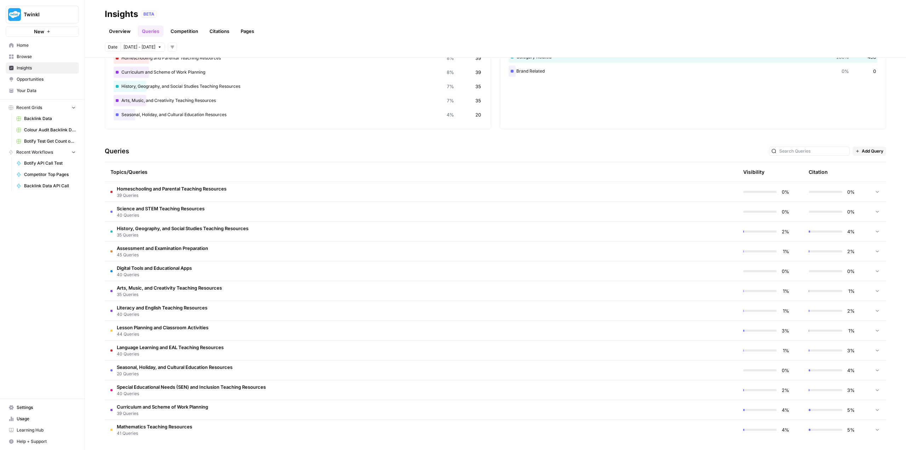
scroll to position [62, 0]
click at [230, 192] on td "Homeschooling and Parental Teaching Resources 39 Queries" at bounding box center [388, 190] width 566 height 19
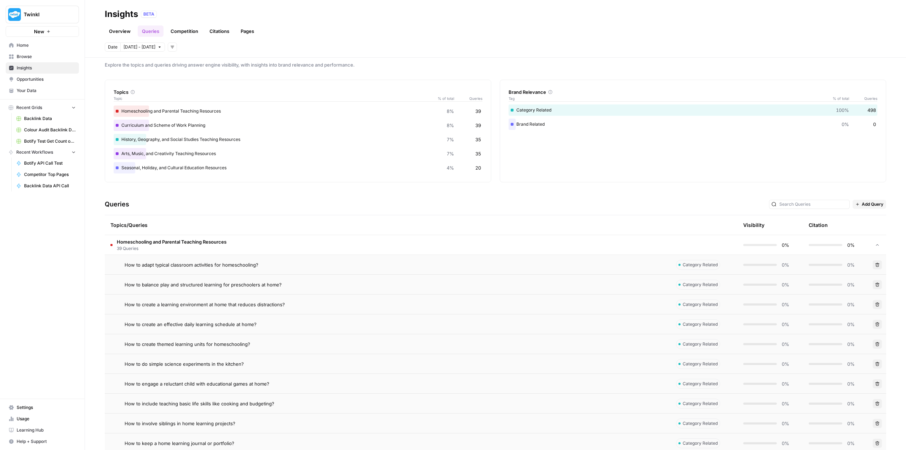
scroll to position [0, 0]
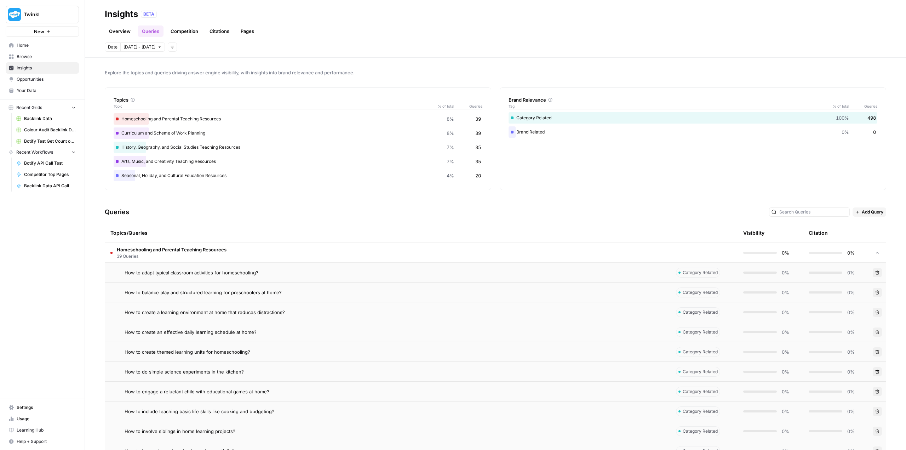
click at [263, 250] on td "Homeschooling and Parental Teaching Resources 39 Queries" at bounding box center [388, 252] width 566 height 19
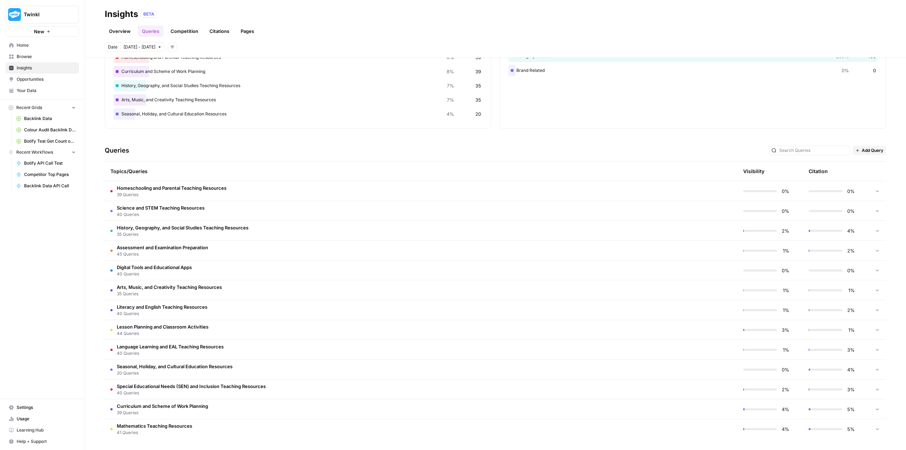
scroll to position [62, 0]
click at [121, 30] on link "Overview" at bounding box center [120, 30] width 30 height 11
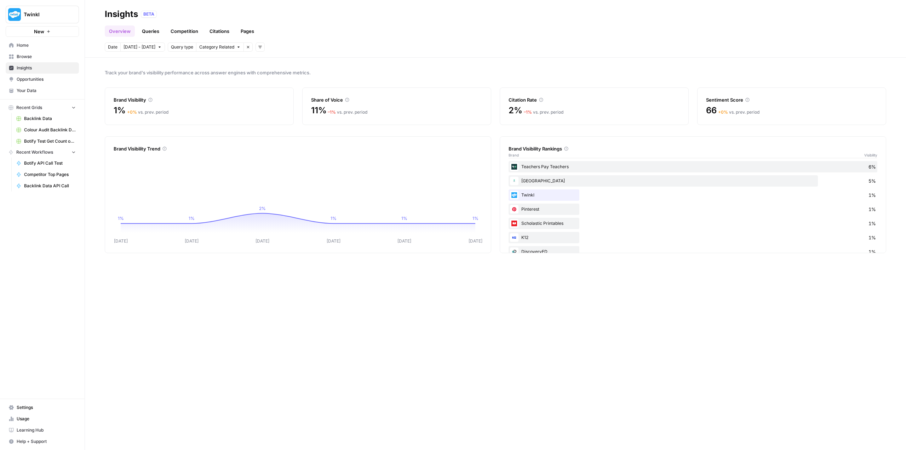
click at [213, 47] on span "Category Related" at bounding box center [216, 47] width 35 height 6
click at [212, 65] on span "Brand Related" at bounding box center [221, 62] width 45 height 7
